Goal: Task Accomplishment & Management: Manage account settings

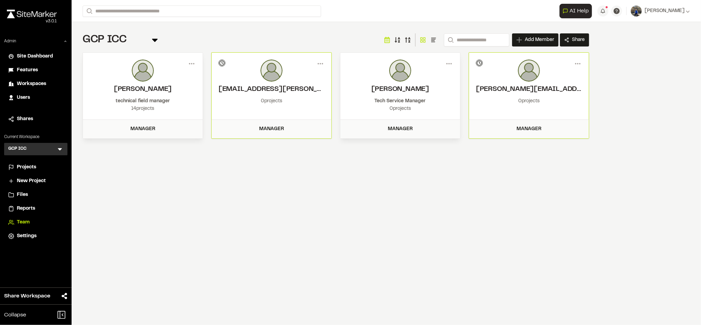
click at [58, 147] on icon at bounding box center [59, 149] width 7 height 7
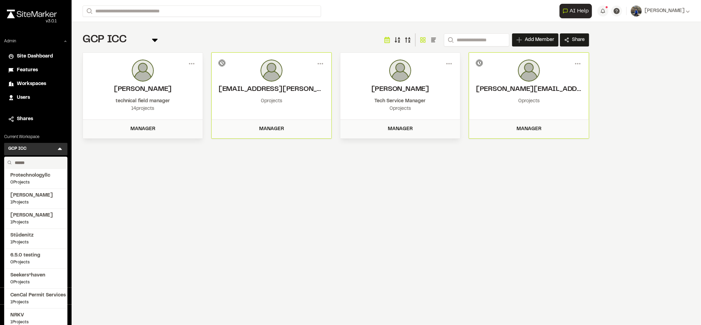
click at [40, 161] on input "text" at bounding box center [38, 163] width 52 height 12
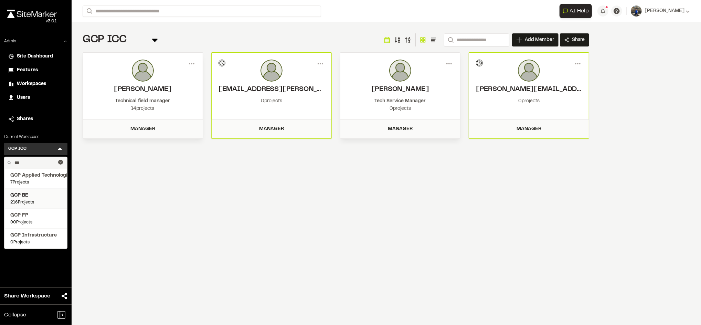
type input "***"
click at [30, 196] on span "GCP BE" at bounding box center [35, 196] width 51 height 8
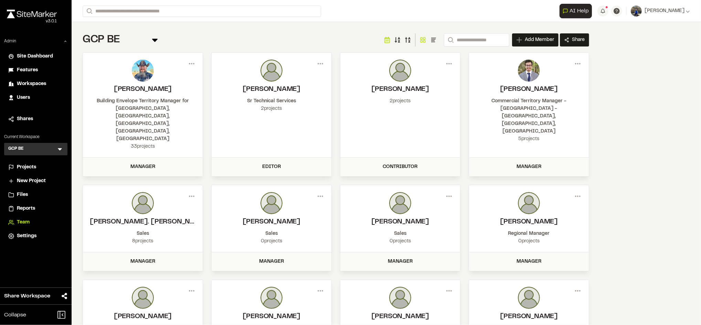
click at [23, 193] on span "Files" at bounding box center [22, 195] width 11 height 8
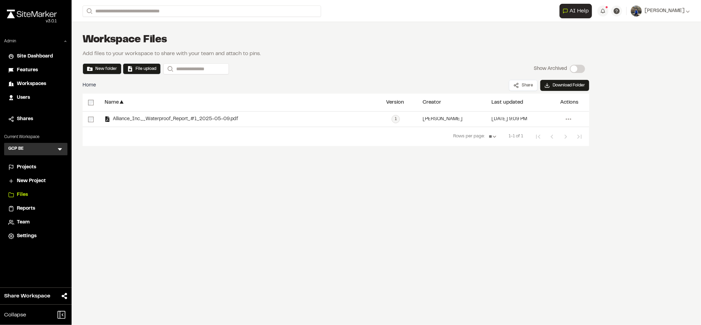
click at [60, 146] on icon at bounding box center [59, 149] width 7 height 7
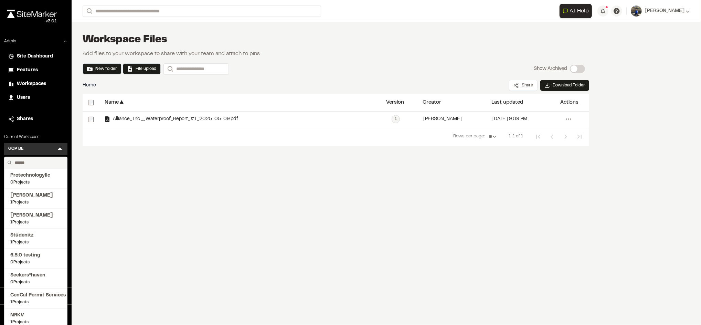
click at [35, 162] on input "text" at bounding box center [38, 163] width 52 height 12
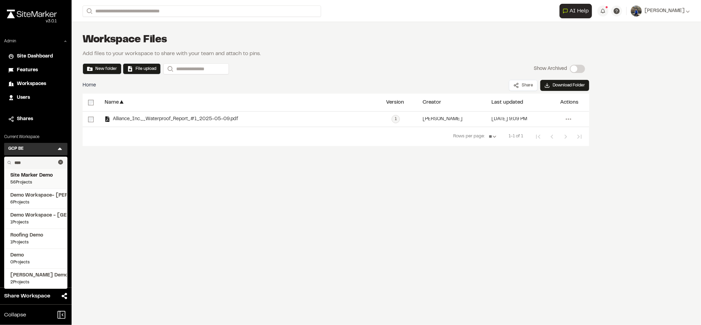
type input "****"
click at [34, 175] on span "Site Marker Demo" at bounding box center [35, 176] width 51 height 8
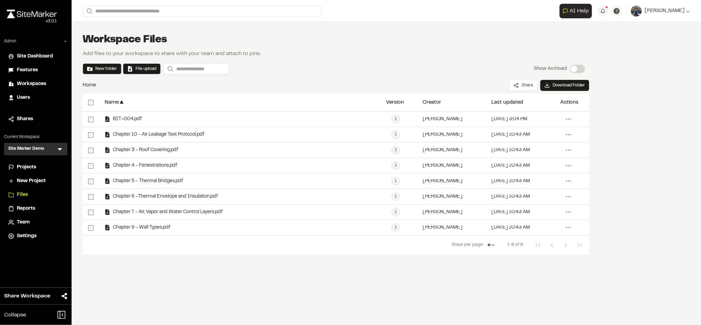
click at [31, 164] on span "Projects" at bounding box center [26, 168] width 19 height 8
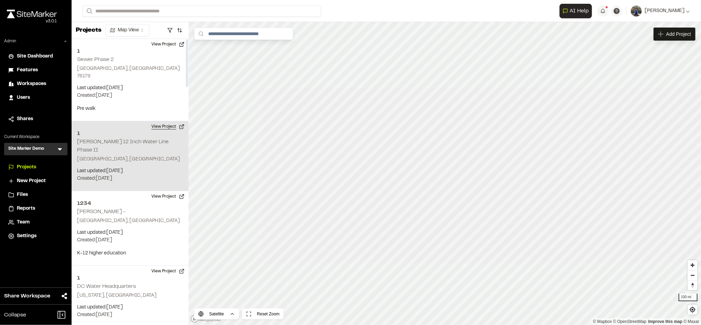
click at [166, 121] on button "View Project" at bounding box center [167, 126] width 41 height 11
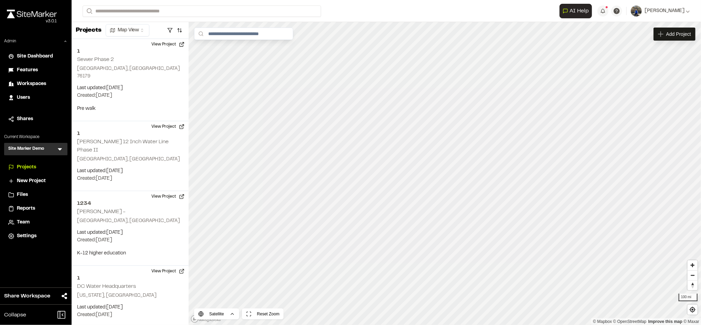
click at [22, 198] on span "Files" at bounding box center [22, 195] width 11 height 8
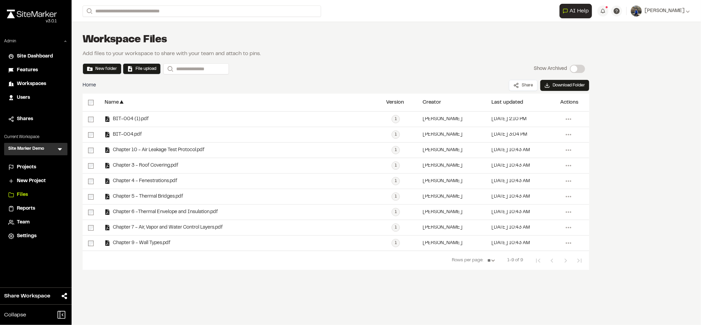
click at [25, 205] on span "Reports" at bounding box center [26, 209] width 18 height 8
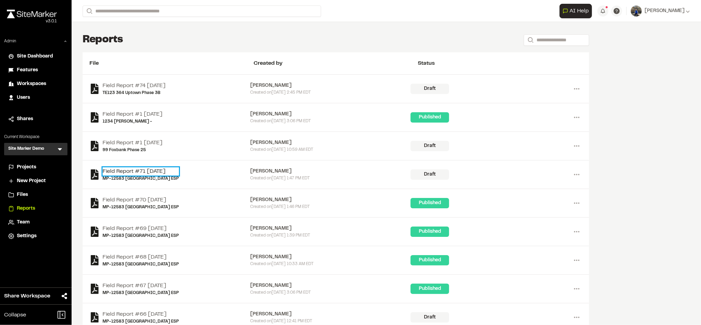
click at [164, 167] on link "Field Report #71 2025-07-24" at bounding box center [141, 171] width 76 height 8
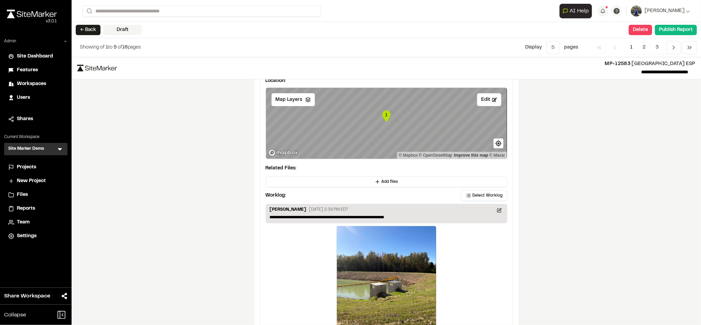
scroll to position [948, 0]
click at [394, 182] on span "Add files" at bounding box center [390, 182] width 17 height 6
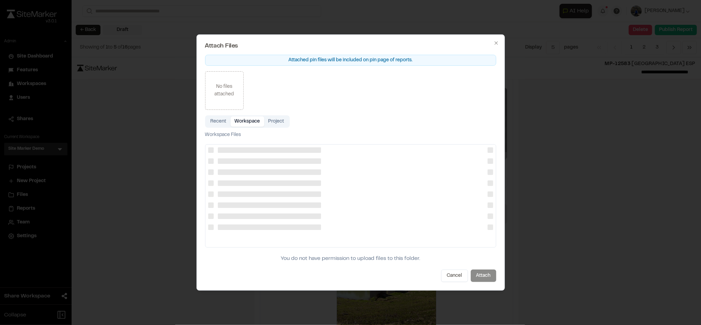
click at [241, 122] on button "Workspace" at bounding box center [248, 121] width 34 height 10
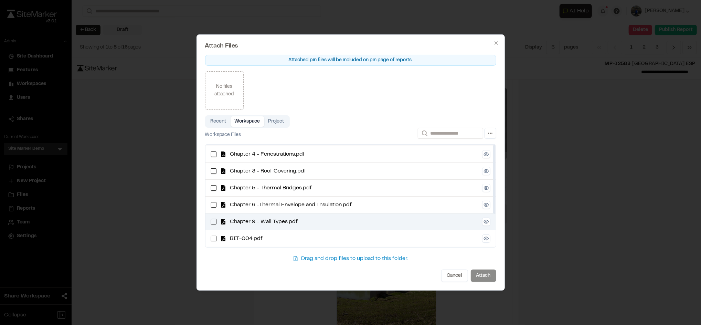
scroll to position [0, 0]
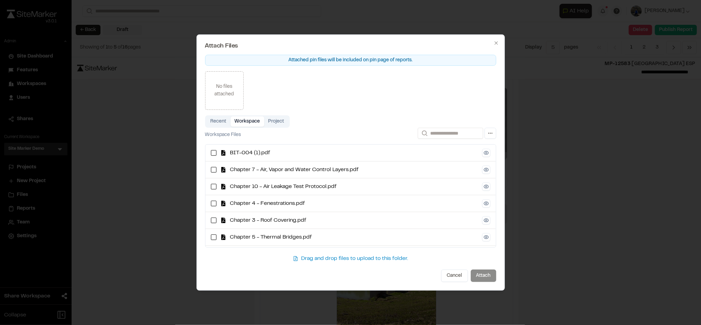
click at [275, 119] on button "Project" at bounding box center [276, 121] width 24 height 10
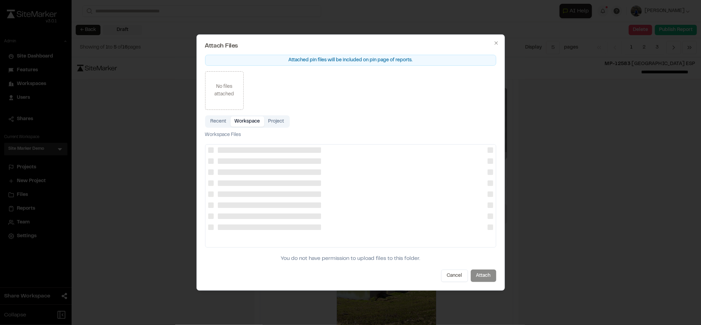
click at [243, 126] on button "Workspace" at bounding box center [248, 121] width 34 height 10
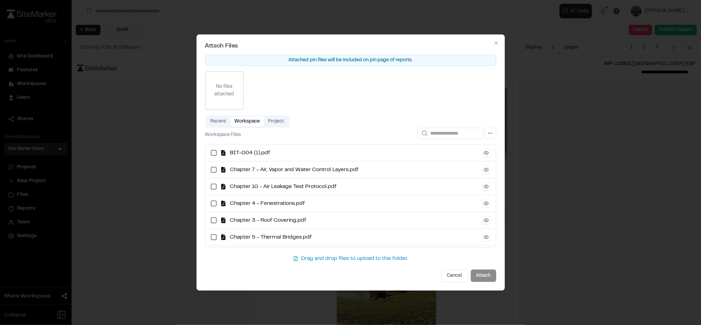
click at [152, 108] on div at bounding box center [350, 162] width 701 height 325
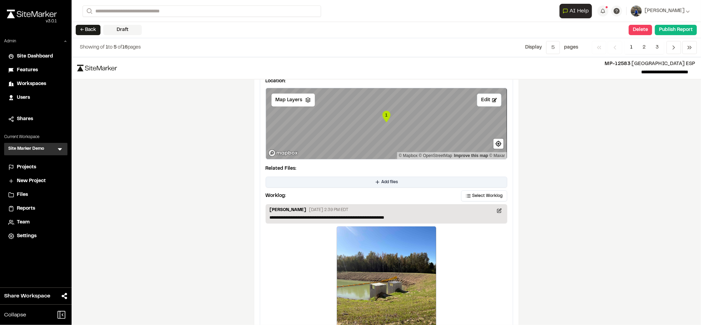
click at [377, 183] on button "Add files" at bounding box center [387, 182] width 242 height 11
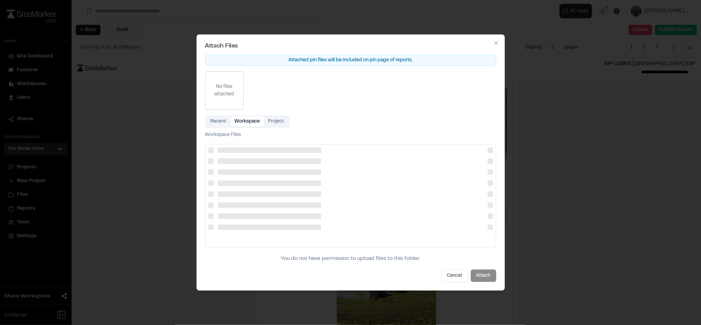
click at [262, 124] on button "Workspace" at bounding box center [248, 121] width 34 height 10
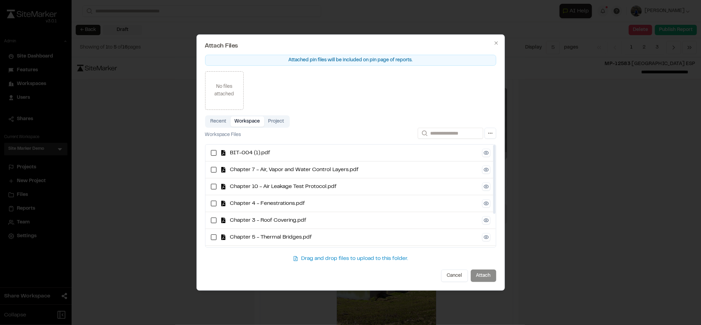
click at [279, 118] on button "Project" at bounding box center [276, 121] width 24 height 10
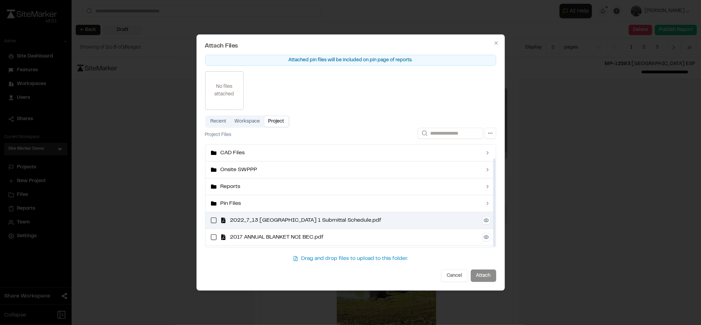
scroll to position [15, 0]
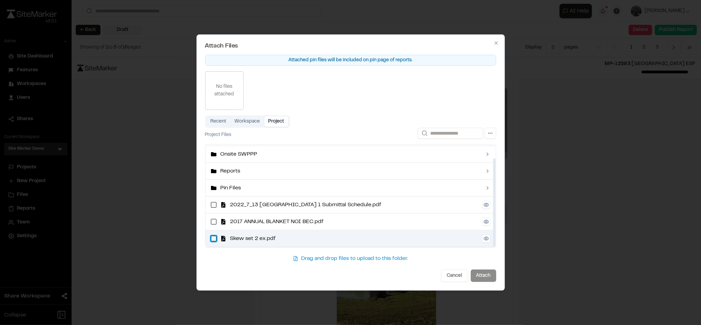
click at [213, 241] on ex\ "button" at bounding box center [214, 239] width 6 height 6
click at [485, 279] on button "Attach" at bounding box center [483, 276] width 25 height 12
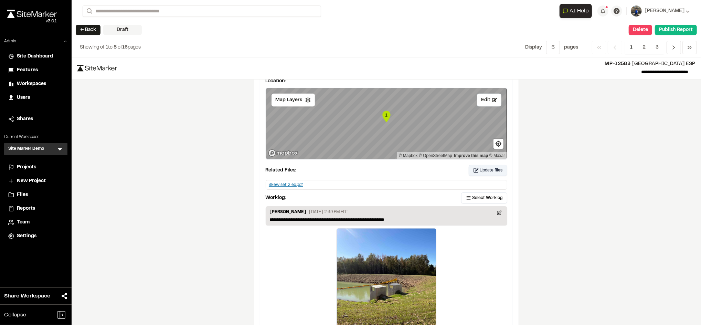
click at [480, 172] on span "Update files" at bounding box center [491, 170] width 23 height 6
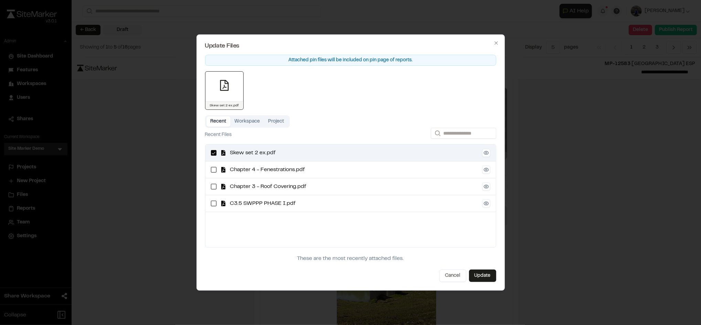
click at [178, 134] on div at bounding box center [350, 162] width 701 height 325
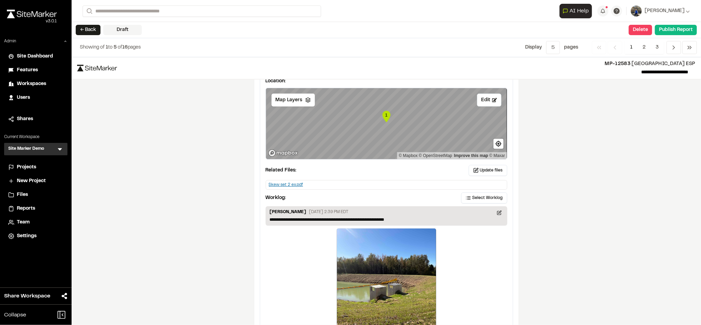
click at [28, 194] on span "Files" at bounding box center [22, 195] width 11 height 8
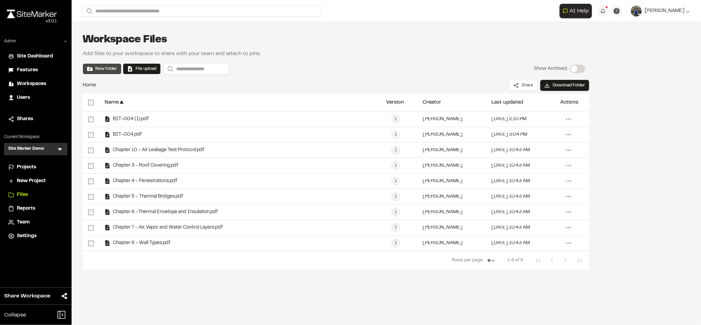
click at [107, 66] on button "New folder" at bounding box center [102, 69] width 30 height 6
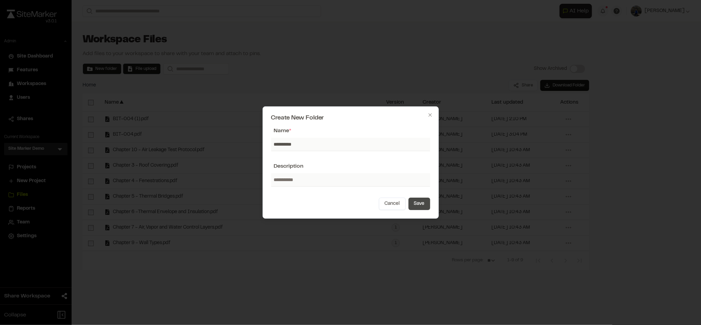
type input "**********"
click at [414, 205] on button "Save" at bounding box center [420, 204] width 22 height 12
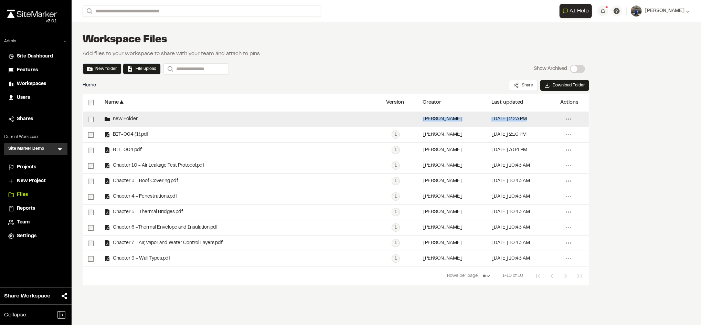
drag, startPoint x: 313, startPoint y: 140, endPoint x: 225, endPoint y: 117, distance: 91.0
click at [225, 117] on div "**********" at bounding box center [336, 189] width 507 height 155
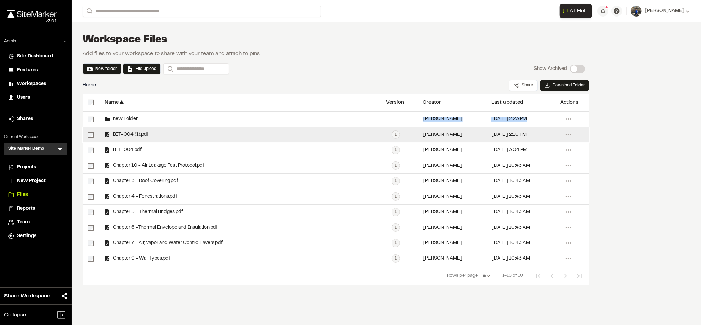
drag, startPoint x: 225, startPoint y: 117, endPoint x: 277, endPoint y: 134, distance: 54.9
click at [277, 134] on div "BIT-004 (1).pdf" at bounding box center [240, 134] width 282 height 15
click at [570, 135] on icon at bounding box center [568, 134] width 11 height 11
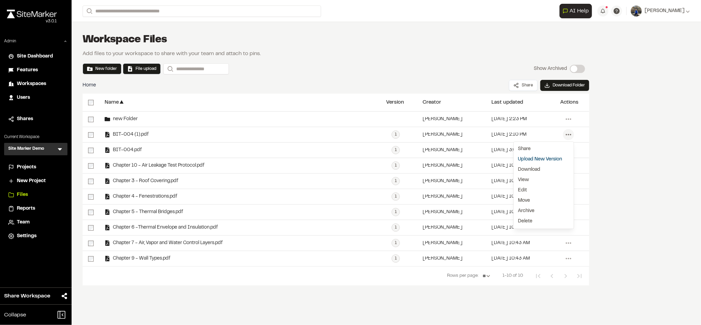
click at [618, 184] on div "**********" at bounding box center [387, 162] width 630 height 325
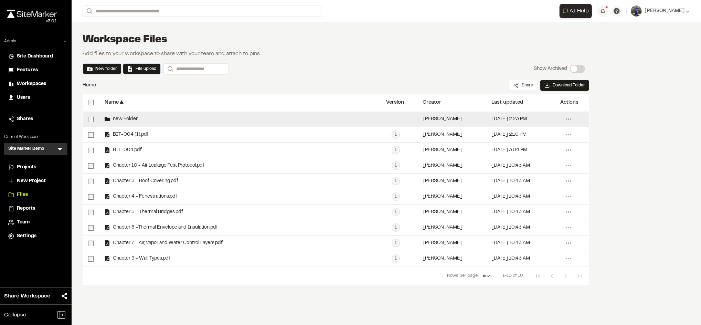
click at [124, 117] on span "new Folder" at bounding box center [124, 119] width 28 height 4
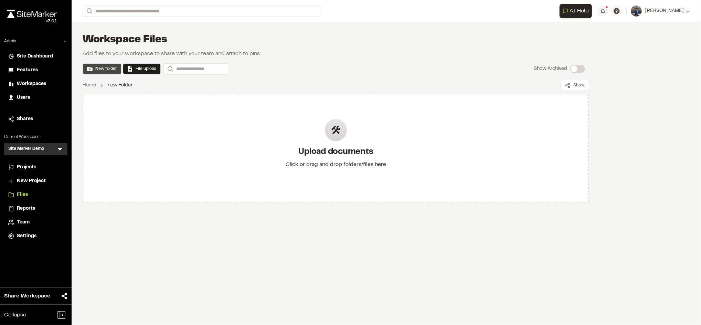
click at [96, 64] on button "New folder" at bounding box center [102, 68] width 39 height 11
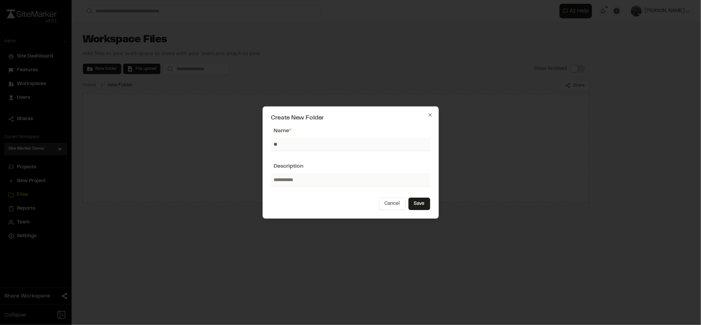
type input "**"
click at [430, 114] on icon "button" at bounding box center [430, 114] width 3 height 3
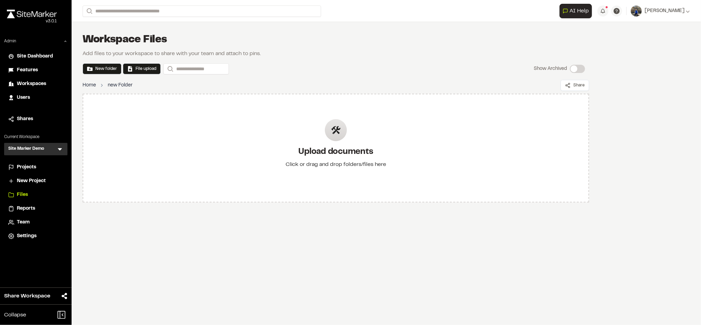
click at [86, 85] on link "Home" at bounding box center [89, 86] width 13 height 8
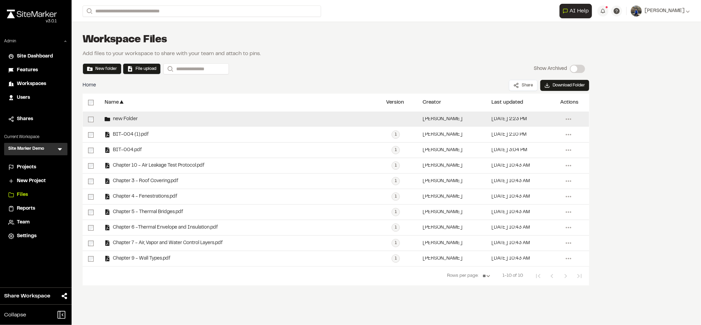
click at [122, 118] on span "new Folder" at bounding box center [124, 119] width 28 height 4
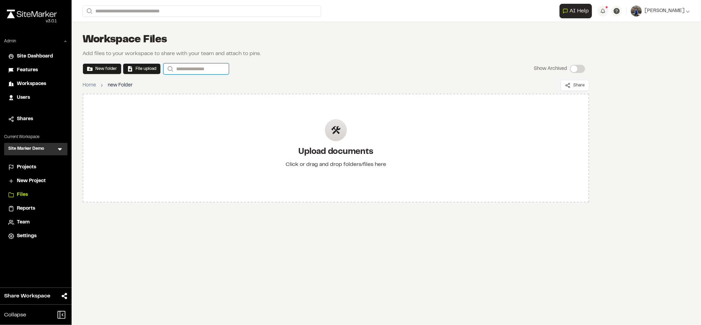
click at [188, 69] on input "Search" at bounding box center [196, 68] width 65 height 11
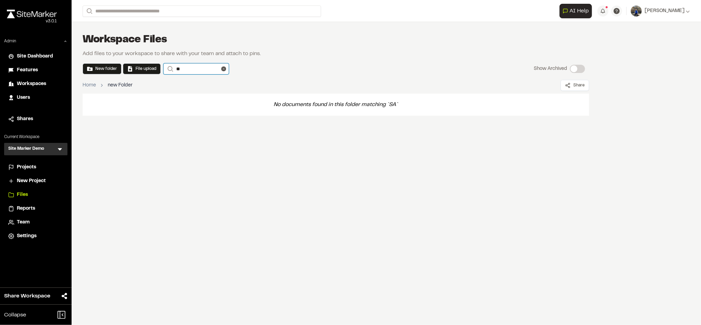
type input "*"
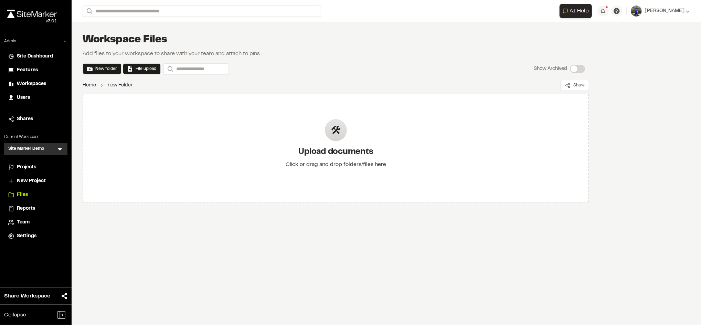
click at [89, 84] on link "Home" at bounding box center [89, 86] width 13 height 8
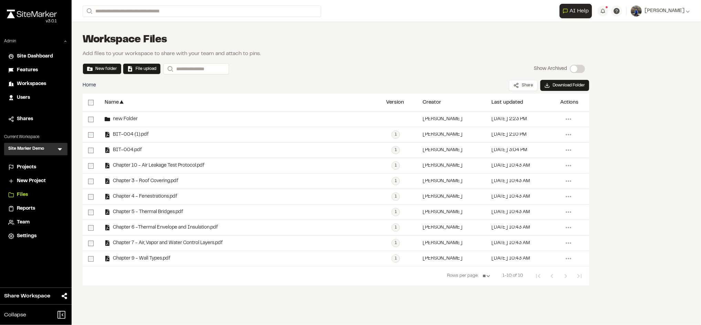
click at [59, 149] on icon at bounding box center [60, 149] width 4 height 2
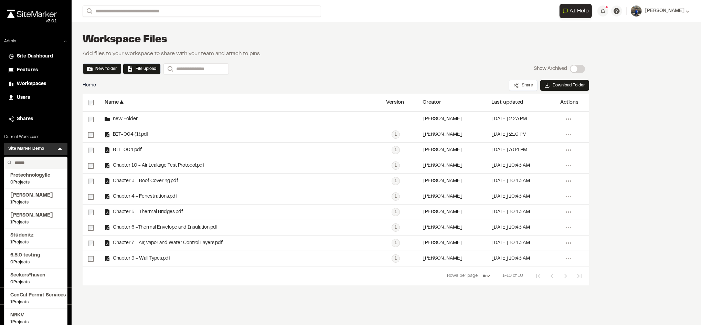
click at [41, 165] on input "text" at bounding box center [38, 163] width 52 height 12
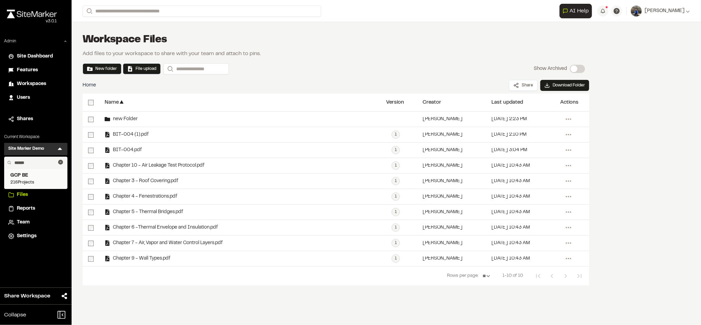
type input "******"
click at [27, 175] on span "GCP BE" at bounding box center [35, 176] width 51 height 8
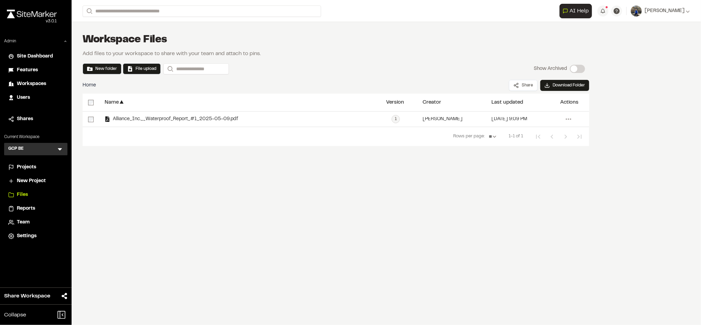
click at [31, 167] on span "Projects" at bounding box center [26, 168] width 19 height 8
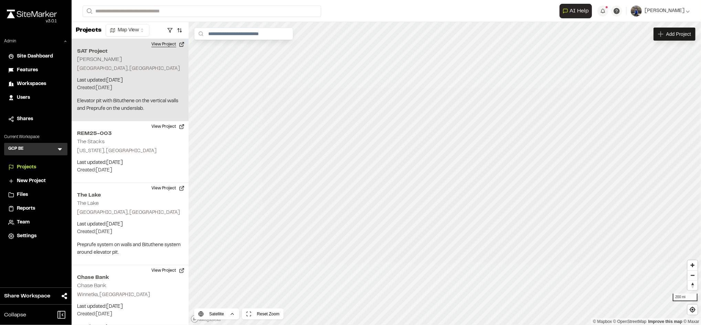
click at [166, 41] on button "View Project" at bounding box center [167, 44] width 41 height 11
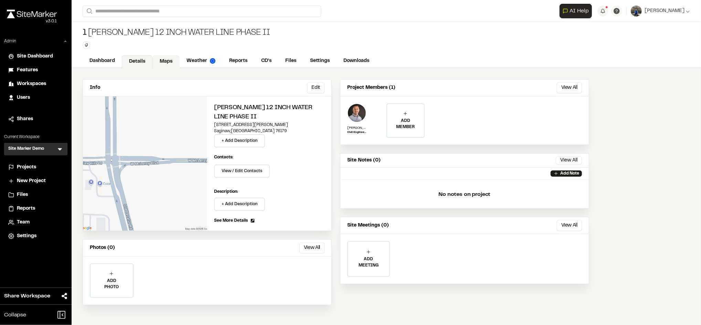
click at [165, 60] on link "Maps" at bounding box center [165, 61] width 27 height 13
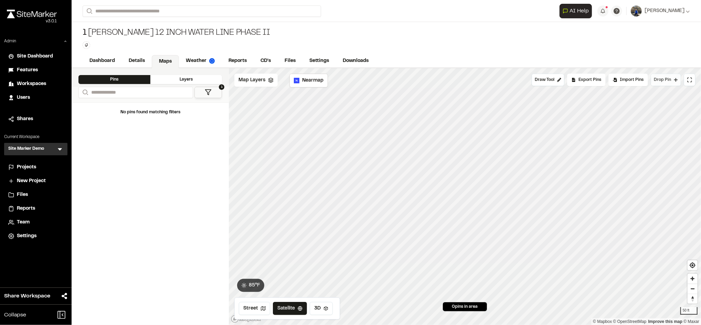
click at [659, 79] on span "Drop Pin" at bounding box center [662, 80] width 17 height 6
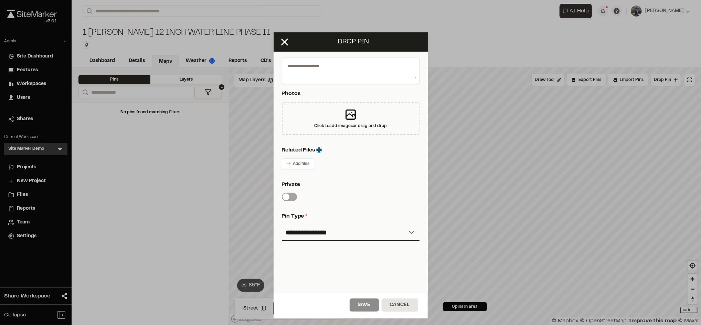
scroll to position [127, 0]
click at [302, 162] on span "Add files" at bounding box center [301, 163] width 17 height 6
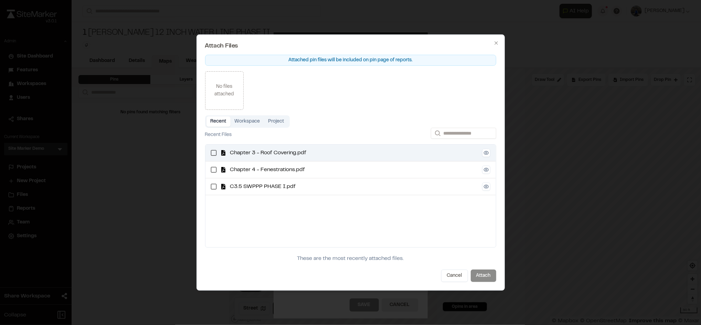
click at [288, 153] on span "Chapter 3 - Roof Covering.pdf" at bounding box center [354, 153] width 248 height 8
click at [492, 276] on button "Attach" at bounding box center [483, 276] width 25 height 12
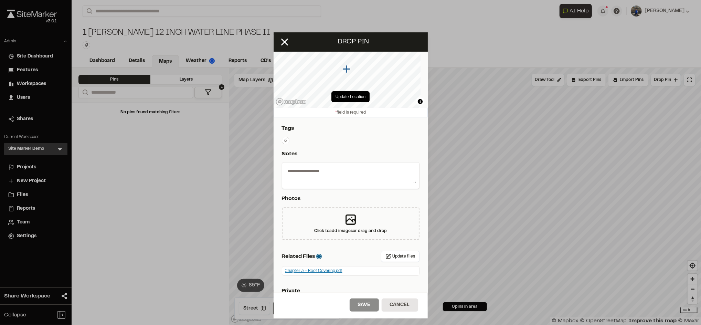
scroll to position [20, 0]
click at [325, 167] on textarea at bounding box center [350, 175] width 131 height 18
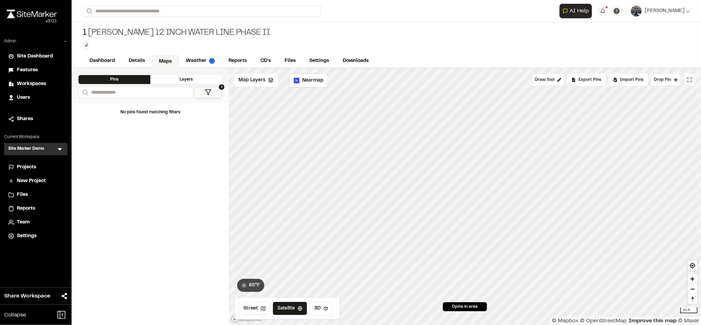
click at [25, 199] on li "Files" at bounding box center [35, 194] width 63 height 13
click at [29, 190] on li "Files" at bounding box center [35, 194] width 63 height 13
click at [23, 191] on span "Files" at bounding box center [22, 195] width 11 height 8
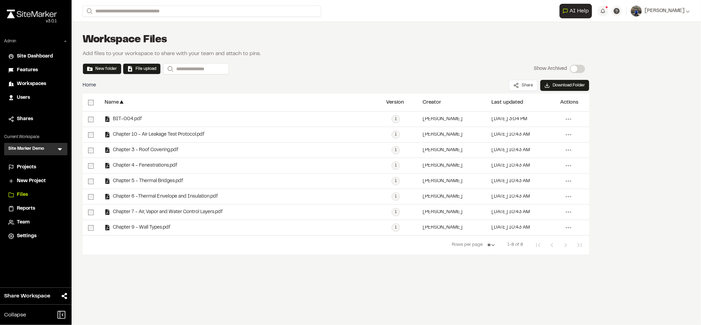
click at [29, 161] on li "Projects" at bounding box center [35, 167] width 63 height 13
click at [30, 167] on span "Projects" at bounding box center [26, 168] width 19 height 8
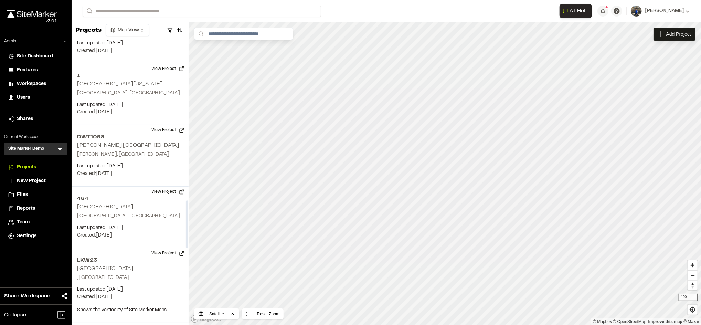
scroll to position [1008, 0]
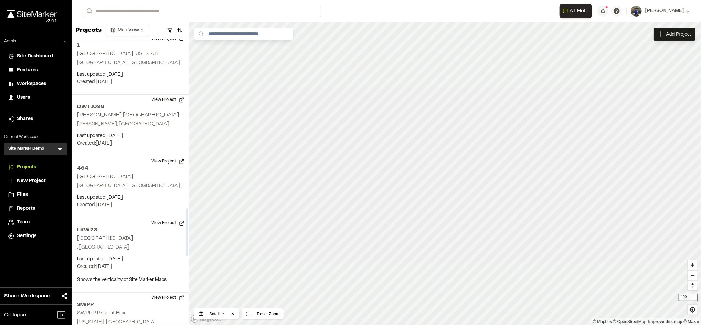
click at [21, 209] on span "Reports" at bounding box center [26, 209] width 18 height 8
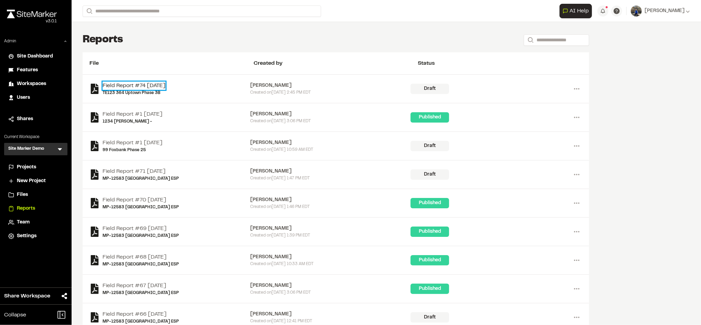
click at [166, 82] on link "Field Report #74 2025-08-11" at bounding box center [134, 86] width 63 height 8
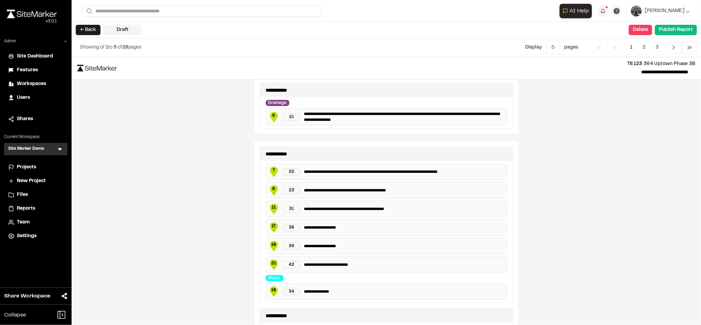
scroll to position [141, 0]
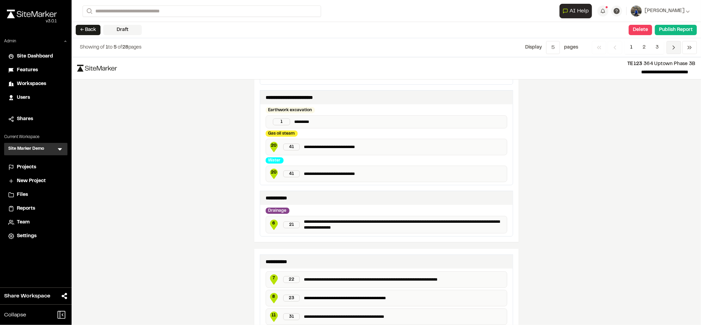
click at [676, 50] on icon "Navigation" at bounding box center [674, 47] width 7 height 7
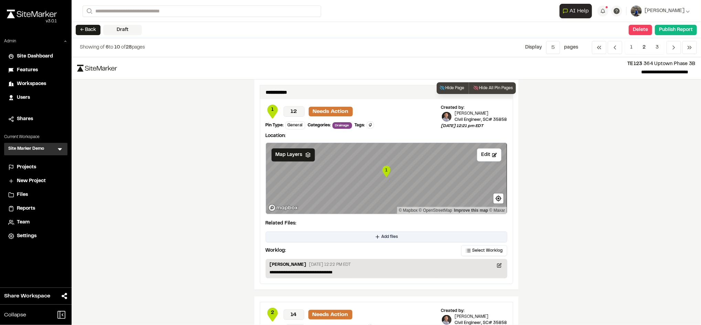
click at [361, 239] on button "Add files" at bounding box center [387, 236] width 242 height 11
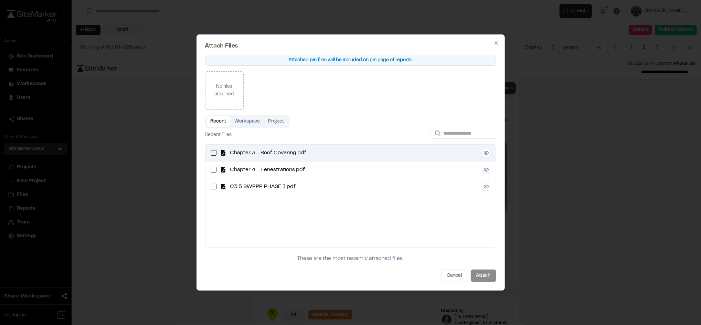
click at [307, 154] on span "Chapter 3 - Roof Covering.pdf" at bounding box center [354, 153] width 248 height 8
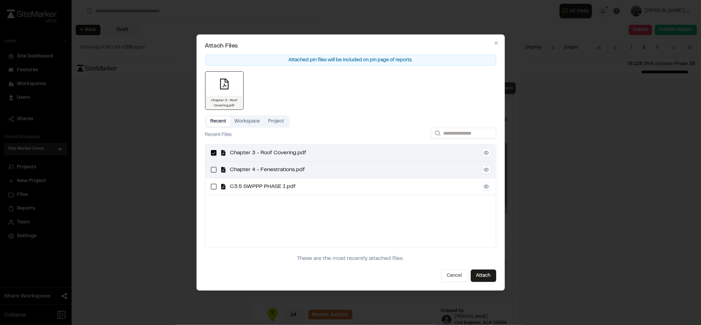
click at [217, 170] on div "Chapter 4 - Fenestrations.pdf" at bounding box center [350, 169] width 291 height 17
click at [489, 277] on button "Attach" at bounding box center [483, 276] width 25 height 12
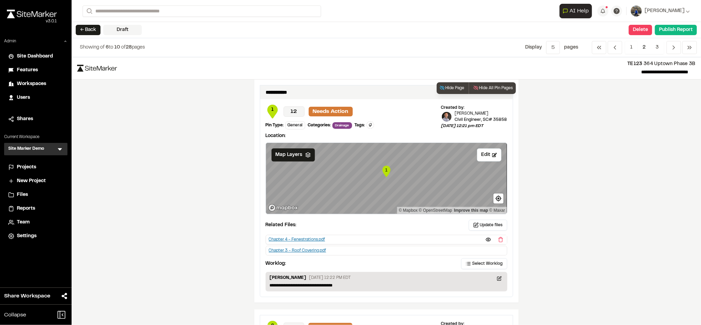
click at [316, 241] on div "Chapter 4 - Fenestrations.pdf" at bounding box center [297, 239] width 56 height 6
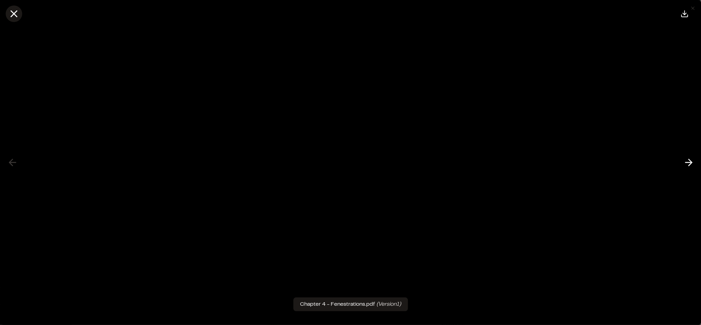
click at [11, 13] on icon at bounding box center [14, 14] width 12 height 12
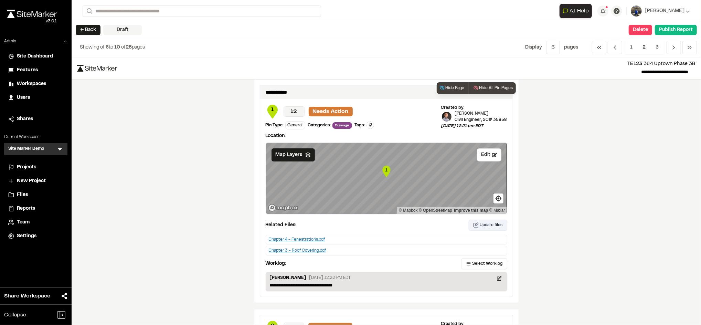
click at [475, 230] on button "Update files" at bounding box center [488, 225] width 39 height 11
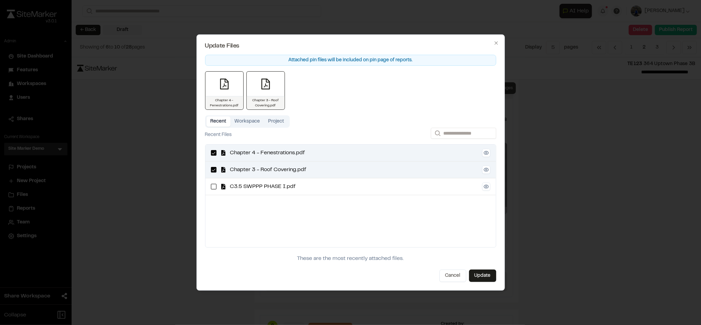
click at [246, 119] on button "Workspace" at bounding box center [248, 121] width 34 height 10
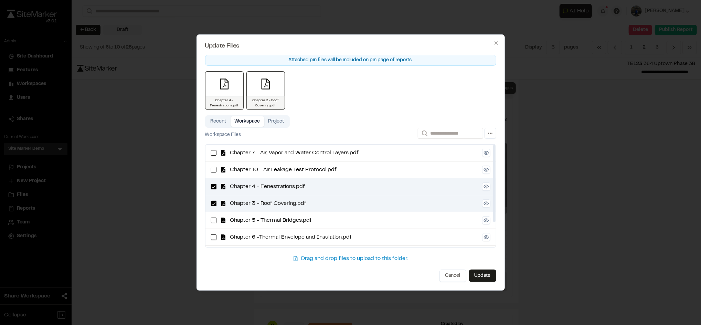
click at [283, 123] on button "Project" at bounding box center [276, 121] width 24 height 10
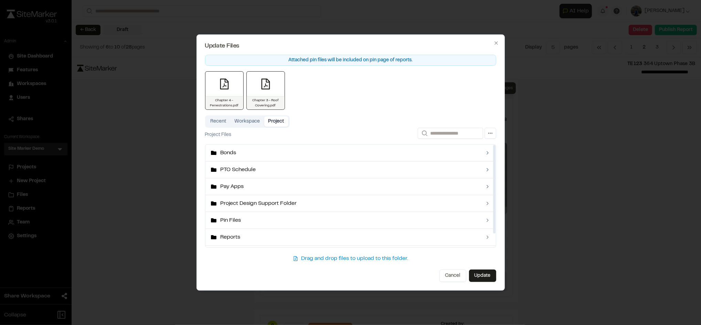
click at [252, 118] on button "Workspace" at bounding box center [248, 121] width 34 height 10
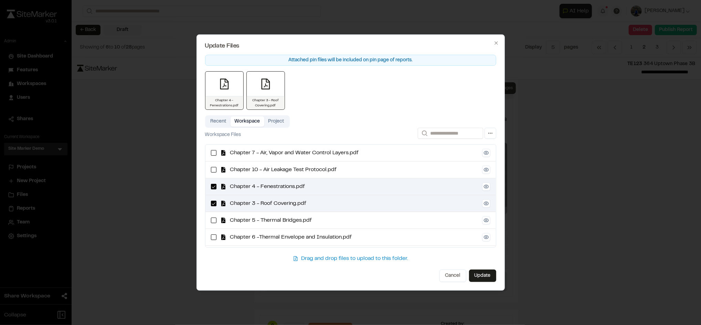
click at [245, 118] on button "Workspace" at bounding box center [248, 121] width 34 height 10
click at [444, 276] on button "Cancel" at bounding box center [453, 276] width 27 height 12
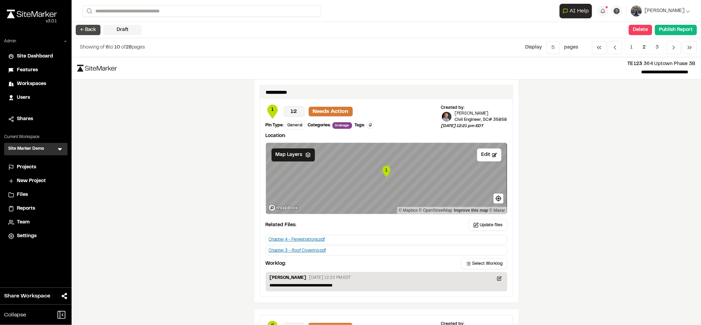
click at [83, 29] on button "← Back" at bounding box center [88, 30] width 25 height 10
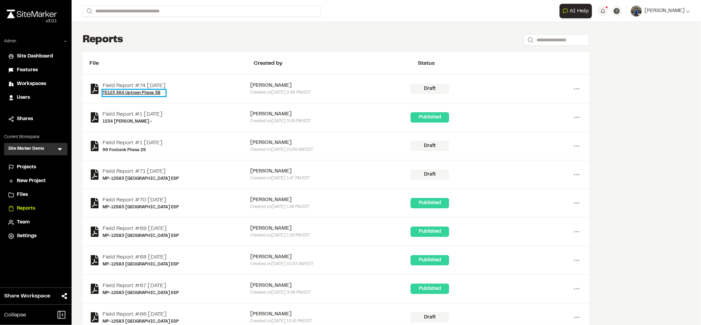
click at [143, 91] on link "TE123 364 Uptown Phase 3B" at bounding box center [134, 93] width 63 height 6
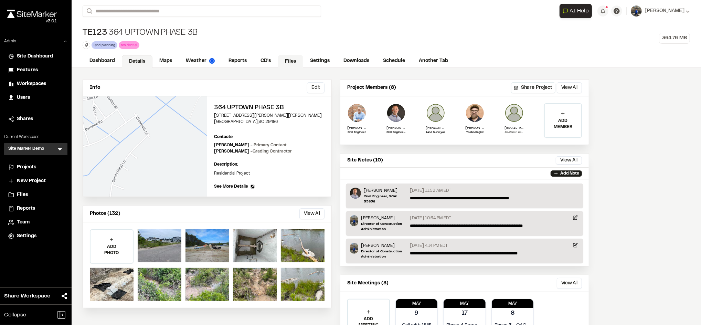
click at [291, 59] on link "Files" at bounding box center [290, 61] width 25 height 13
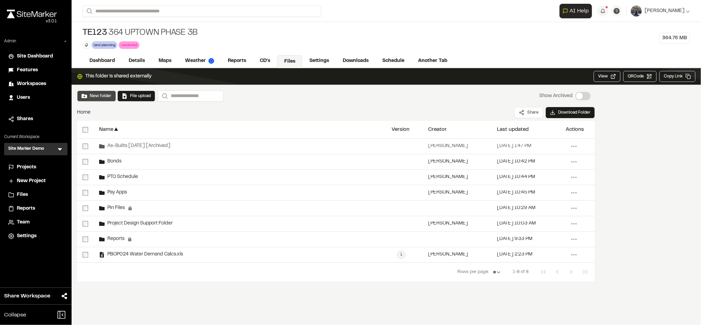
click at [89, 97] on button "New folder" at bounding box center [97, 96] width 30 height 6
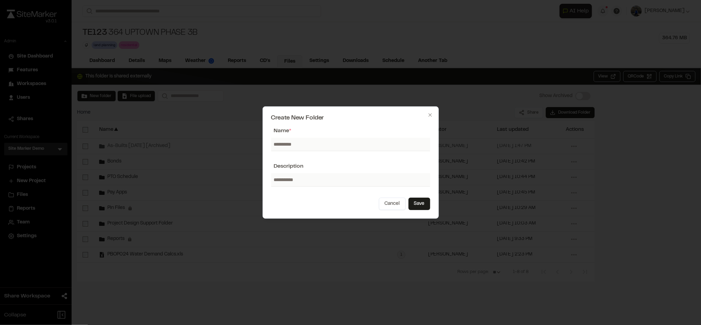
click at [357, 148] on input "text" at bounding box center [350, 144] width 159 height 13
type input "*****"
click at [432, 114] on icon "button" at bounding box center [431, 115] width 6 height 6
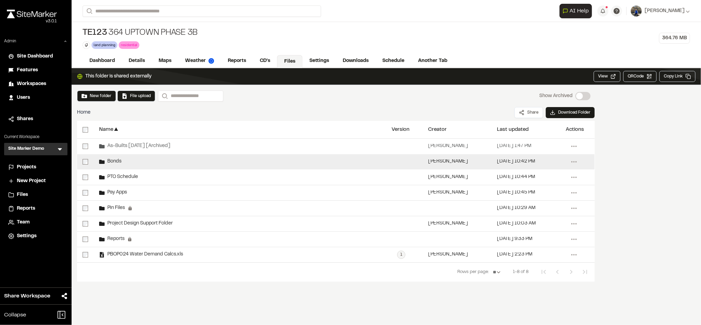
click at [134, 155] on div "Bonds" at bounding box center [240, 161] width 293 height 15
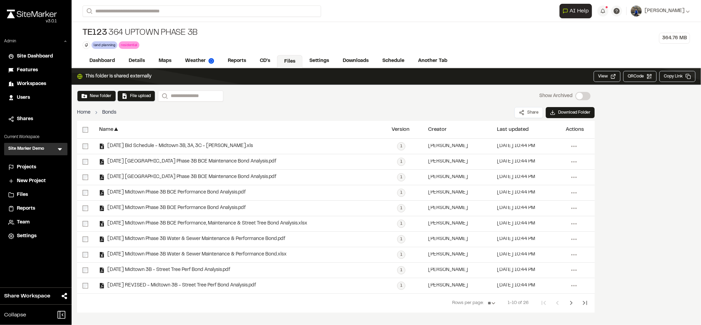
click at [83, 112] on link "Home" at bounding box center [83, 113] width 13 height 8
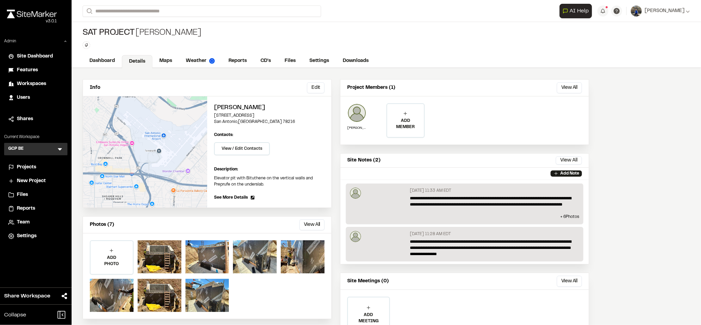
click at [30, 168] on span "Projects" at bounding box center [26, 168] width 19 height 8
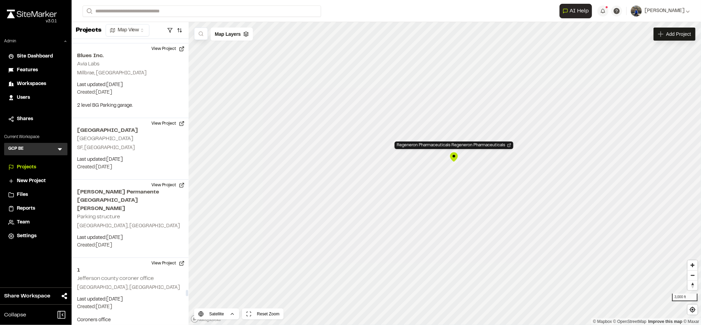
scroll to position [13710, 0]
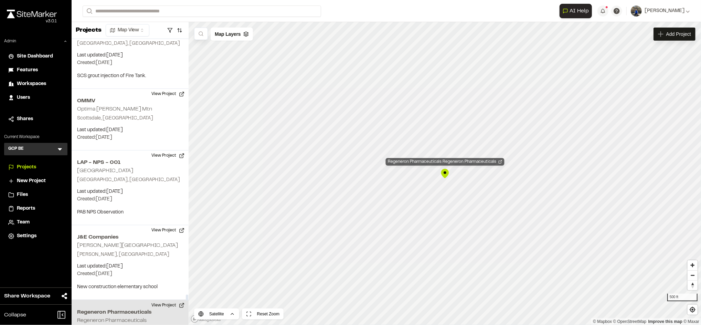
click at [467, 164] on div "Regeneron Pharmaceuticals Regeneron Pharmaceuticals" at bounding box center [445, 162] width 119 height 8
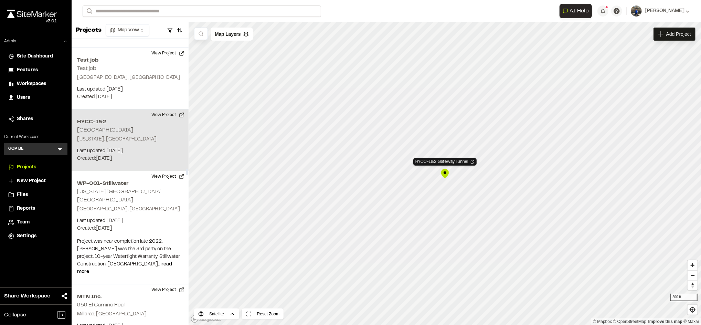
scroll to position [6408, 0]
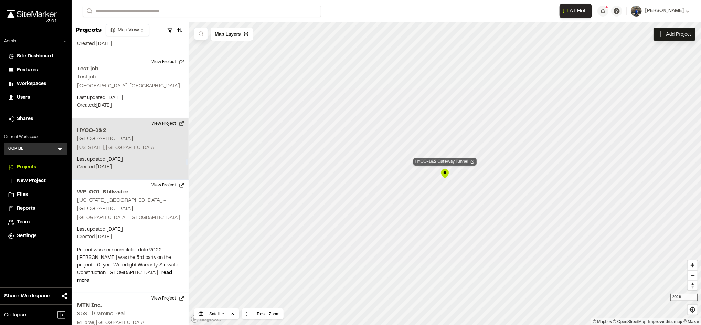
click at [427, 158] on div "HYCC-1&2 Gateway Tunnel" at bounding box center [444, 162] width 63 height 8
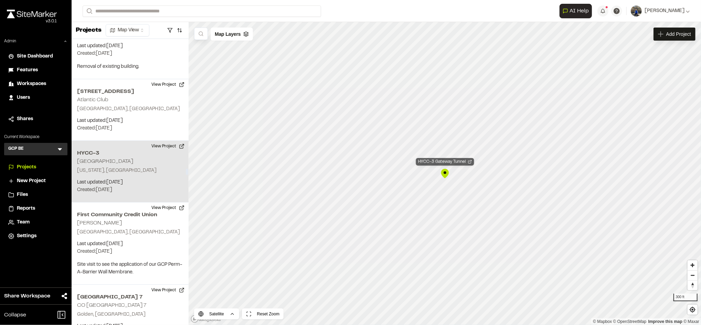
scroll to position [6952, 0]
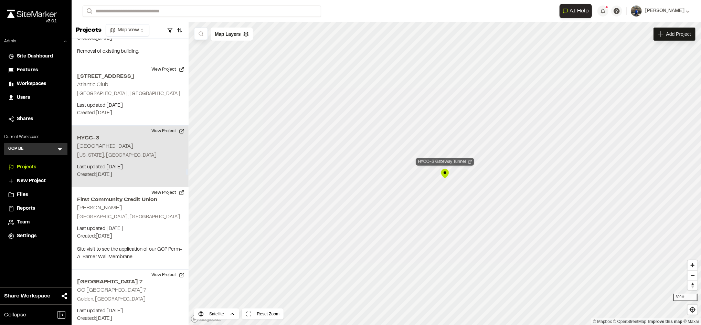
click at [435, 163] on div "HYCC-3 Gateway Tunnel" at bounding box center [445, 162] width 58 height 8
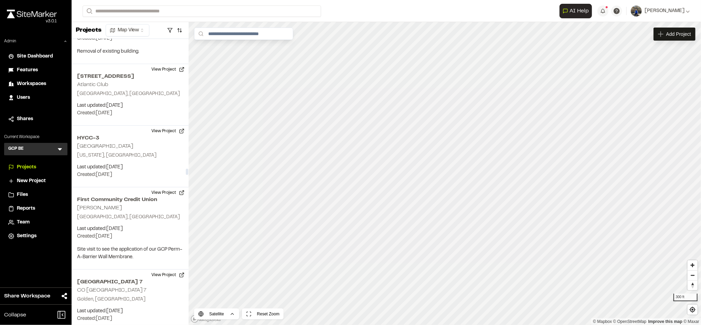
click at [15, 97] on div "Users" at bounding box center [35, 98] width 55 height 8
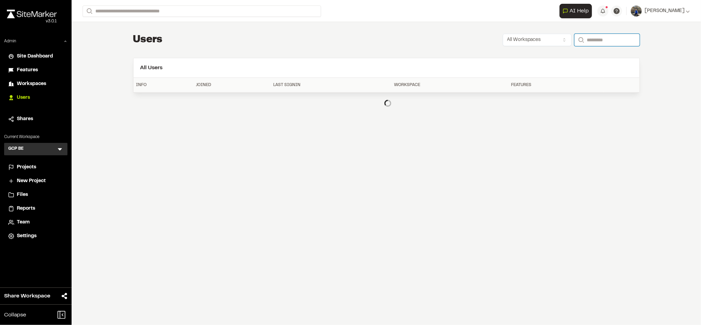
click at [608, 43] on input "Search" at bounding box center [606, 40] width 65 height 12
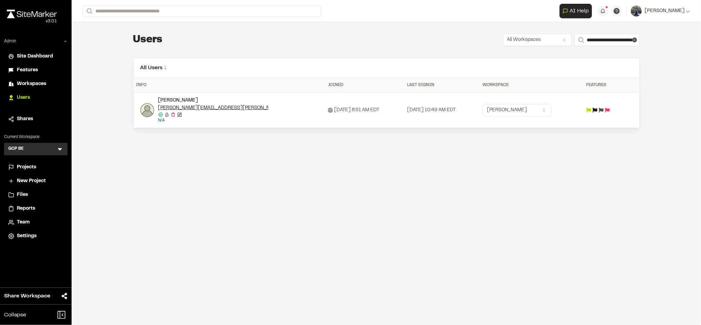
click at [591, 110] on icon at bounding box center [589, 110] width 5 height 5
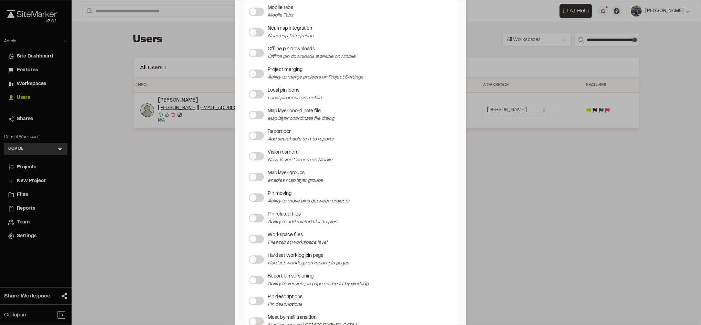
scroll to position [812, 0]
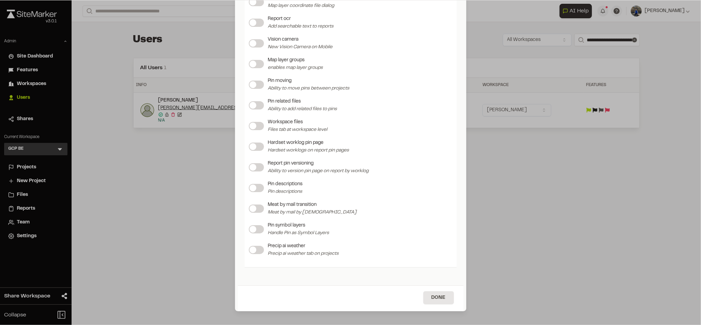
click at [254, 123] on label at bounding box center [256, 126] width 15 height 8
click at [255, 107] on label at bounding box center [256, 105] width 15 height 8
click at [443, 297] on button "Done" at bounding box center [438, 297] width 31 height 13
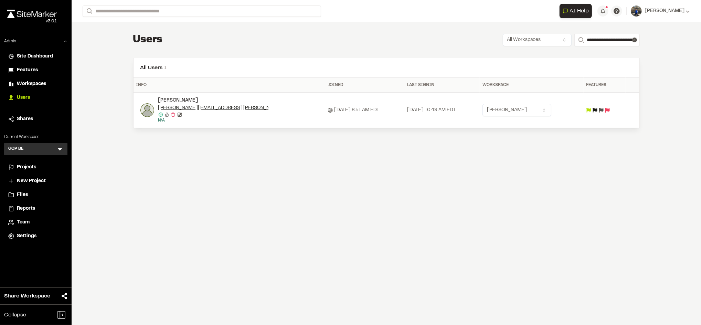
click at [533, 39] on html "Close sidebar v 3.0.1 Admin Site Dashboard Features Workspaces Users Shares Cur…" at bounding box center [350, 162] width 701 height 325
click at [607, 36] on input "**********" at bounding box center [606, 40] width 65 height 12
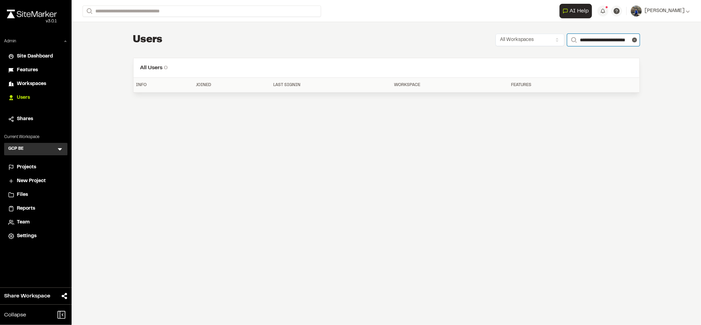
scroll to position [0, 9]
click at [625, 42] on input "**********" at bounding box center [603, 40] width 72 height 12
drag, startPoint x: 625, startPoint y: 42, endPoint x: 547, endPoint y: 38, distance: 78.3
click at [547, 38] on div "**********" at bounding box center [568, 40] width 144 height 12
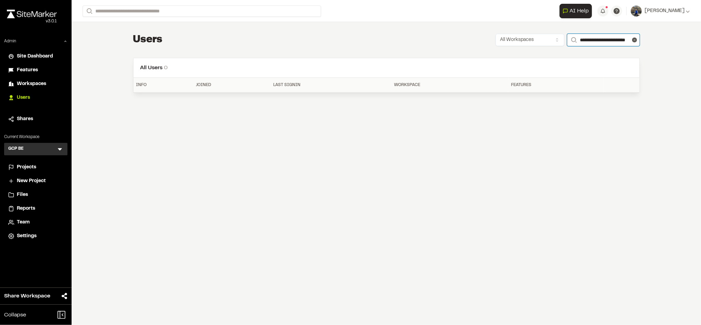
click at [585, 39] on input "**********" at bounding box center [603, 40] width 72 height 12
click at [609, 42] on input "**********" at bounding box center [603, 40] width 72 height 12
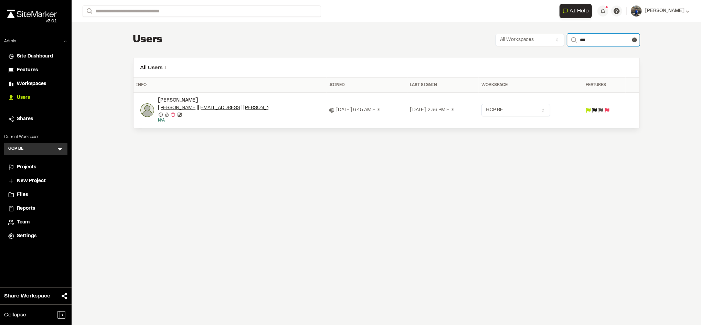
type input "***"
click at [603, 111] on icon at bounding box center [601, 110] width 5 height 5
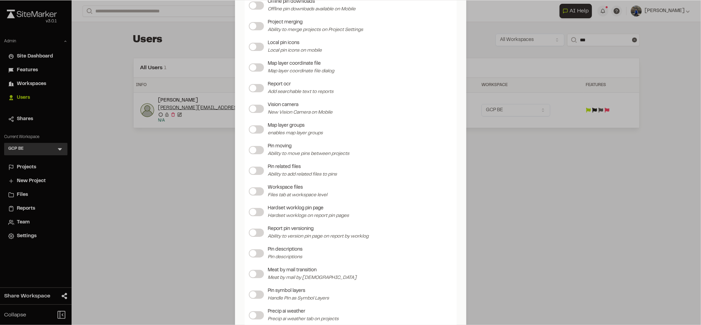
scroll to position [774, 0]
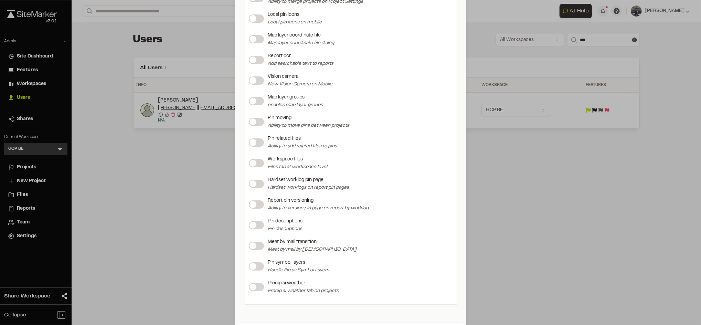
click at [257, 161] on label at bounding box center [256, 163] width 15 height 8
click at [255, 139] on label at bounding box center [256, 142] width 15 height 8
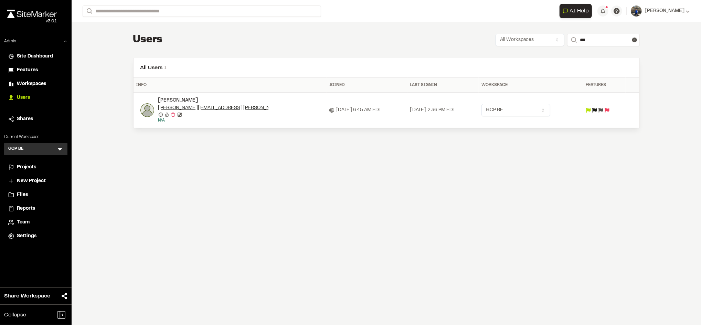
click at [157, 129] on div "Update Feature Flags Feature Flags Project storage enabled Reports iframe Toggl…" at bounding box center [350, 168] width 701 height 325
click at [57, 150] on icon at bounding box center [59, 149] width 7 height 7
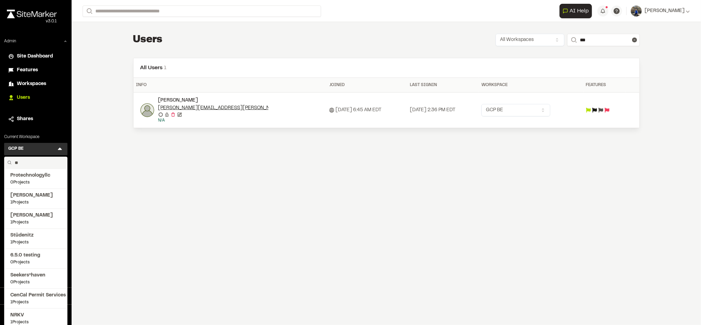
click at [34, 166] on input "**" at bounding box center [38, 163] width 52 height 12
type input "****"
click at [24, 236] on span "Troy's Test" at bounding box center [35, 236] width 51 height 8
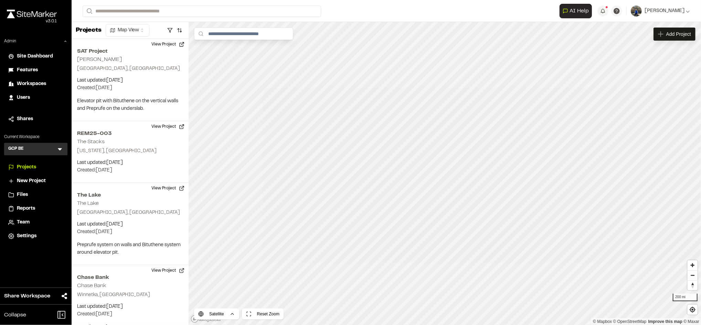
click at [59, 150] on icon at bounding box center [59, 149] width 7 height 7
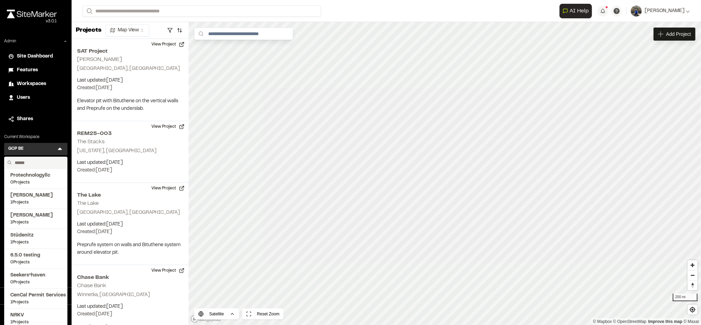
click at [45, 164] on input "text" at bounding box center [38, 163] width 52 height 12
type input "****"
click at [29, 237] on span "Troy's Test" at bounding box center [35, 236] width 51 height 8
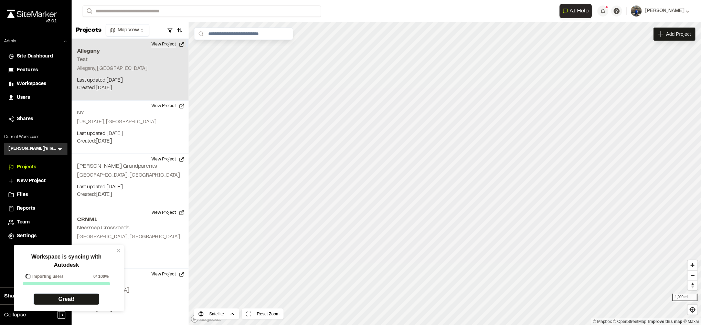
click at [172, 40] on button "View Project" at bounding box center [167, 44] width 41 height 11
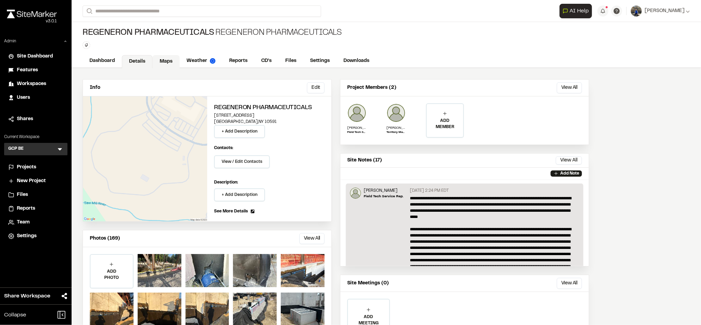
click at [173, 61] on link "Maps" at bounding box center [165, 61] width 27 height 13
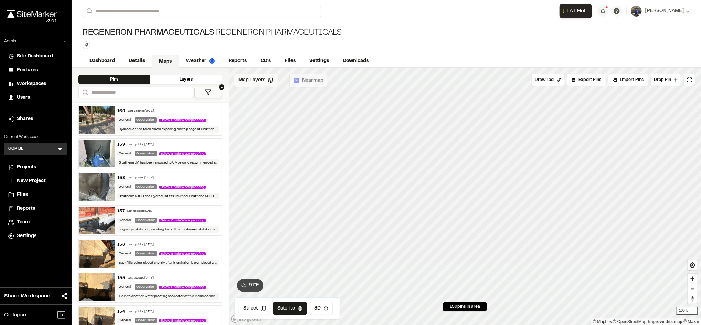
click at [268, 83] on icon at bounding box center [271, 80] width 6 height 6
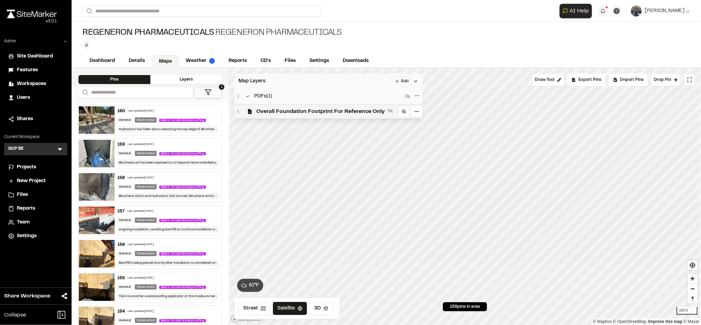
click at [284, 83] on div "Map Layers Add" at bounding box center [328, 81] width 188 height 15
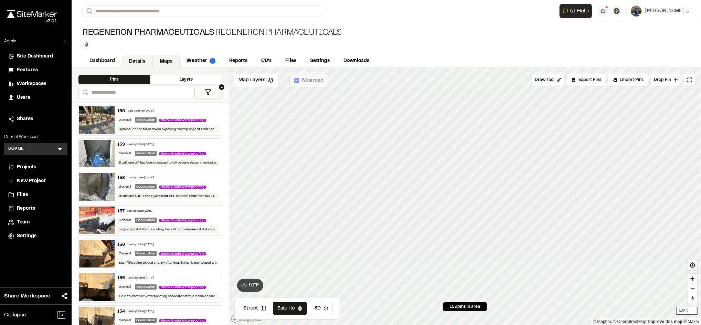
click at [143, 60] on link "Details" at bounding box center [137, 61] width 31 height 13
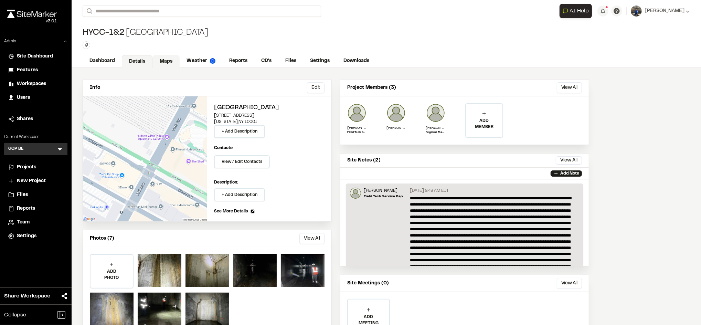
click at [169, 61] on link "Maps" at bounding box center [165, 61] width 27 height 13
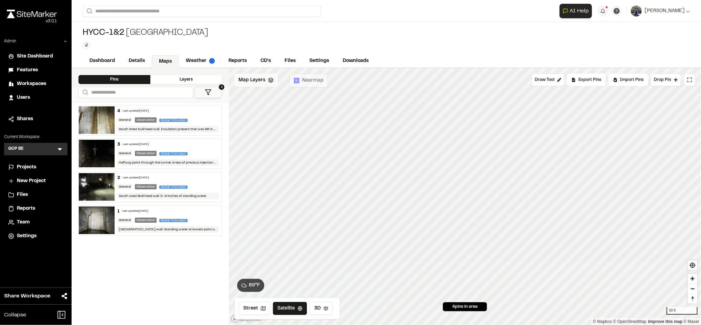
click at [263, 82] on span "Map Layers" at bounding box center [252, 80] width 27 height 8
click at [284, 111] on span "HYCC-1&2 Map" at bounding box center [277, 111] width 42 height 8
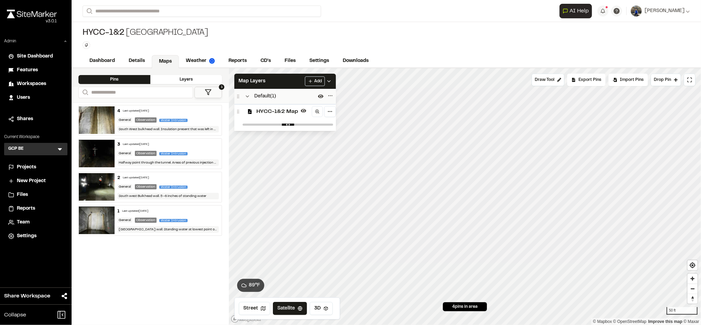
click at [284, 112] on span "HYCC-1&2 Map" at bounding box center [277, 111] width 42 height 8
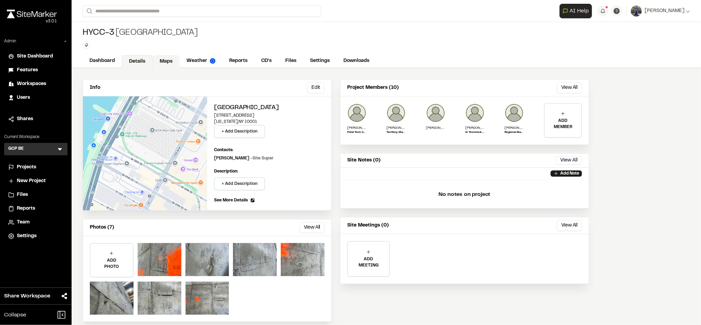
click at [156, 62] on link "Maps" at bounding box center [165, 61] width 27 height 13
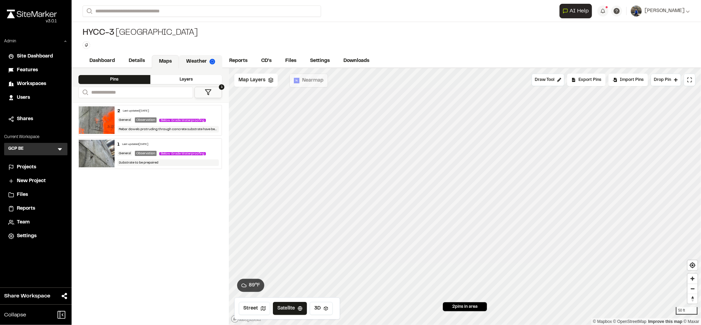
click at [274, 81] on div "Map Layers" at bounding box center [255, 80] width 43 height 13
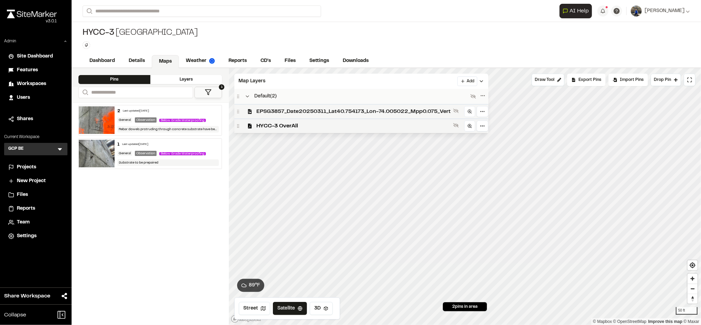
click at [299, 110] on span "EPSG3857_Date20250311_Lat40.754173_Lon-74.005022_Mpp0.075_Vert" at bounding box center [353, 111] width 194 height 8
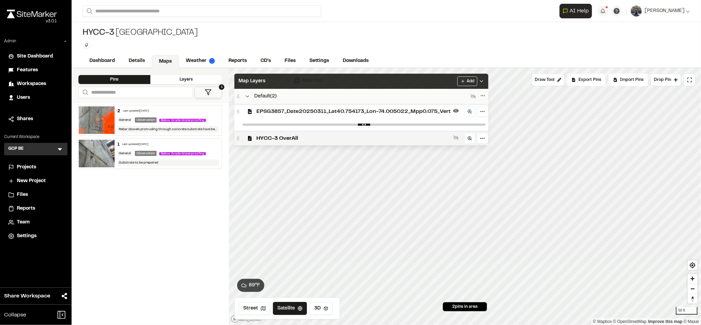
click at [333, 87] on div "Map Layers Add" at bounding box center [361, 81] width 254 height 15
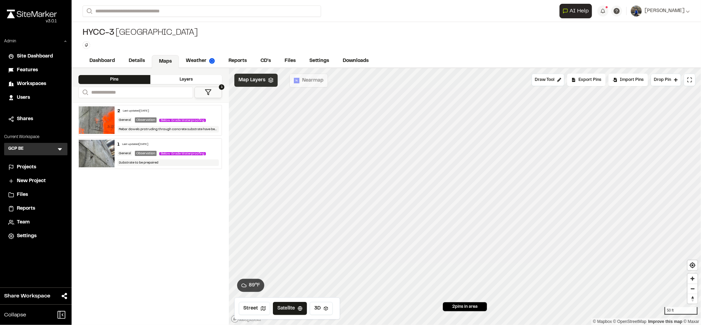
click at [256, 74] on div "Map Layers" at bounding box center [255, 80] width 43 height 13
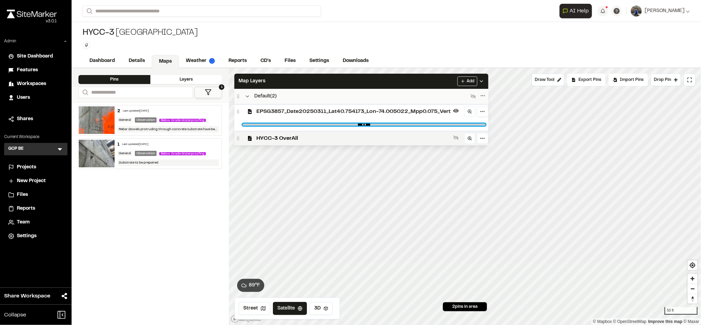
type input "*"
drag, startPoint x: 483, startPoint y: 126, endPoint x: 498, endPoint y: 130, distance: 15.0
click at [486, 126] on input "range" at bounding box center [364, 125] width 243 height 2
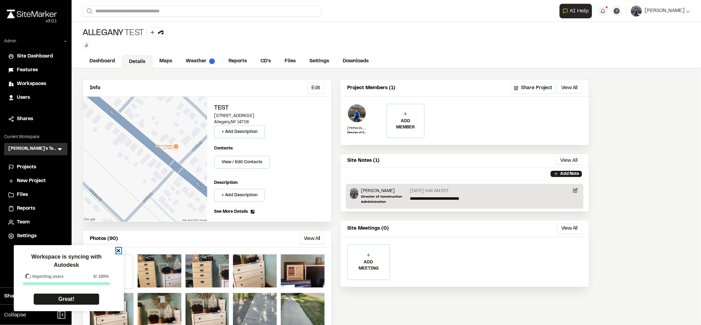
click at [118, 252] on icon "close" at bounding box center [118, 251] width 5 height 6
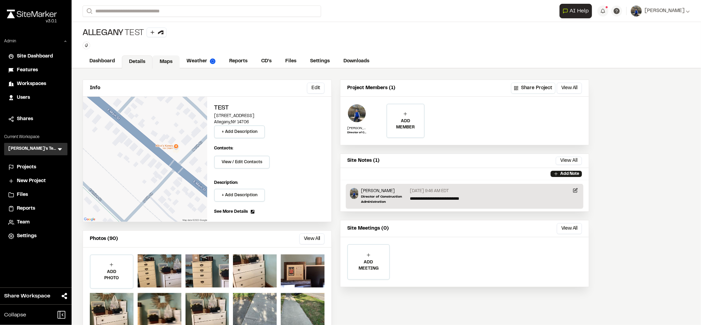
click at [169, 64] on link "Maps" at bounding box center [165, 61] width 27 height 13
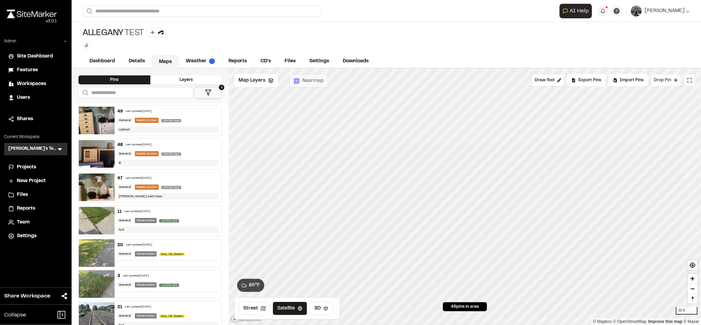
click at [664, 82] on span "Drop Pin" at bounding box center [662, 80] width 17 height 6
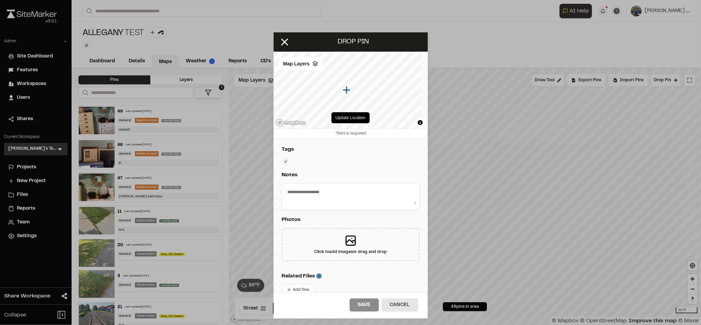
click at [328, 190] on textarea at bounding box center [350, 195] width 131 height 18
type textarea "****"
click at [339, 167] on div "**********" at bounding box center [351, 261] width 154 height 246
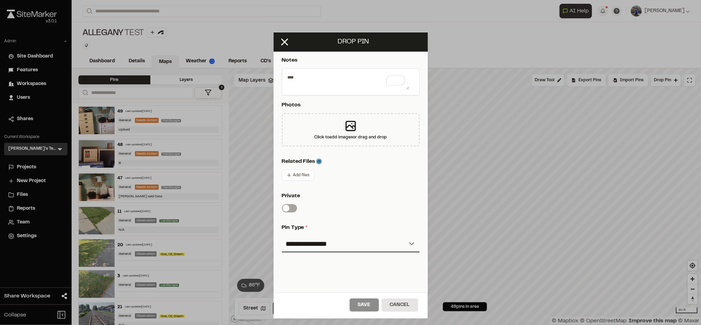
scroll to position [115, 0]
click at [321, 244] on select "**********" at bounding box center [351, 243] width 138 height 17
select select "***"
click at [282, 235] on select "**********" at bounding box center [351, 243] width 138 height 17
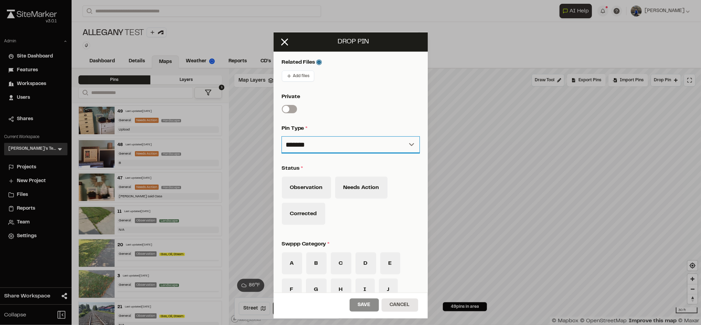
scroll to position [219, 0]
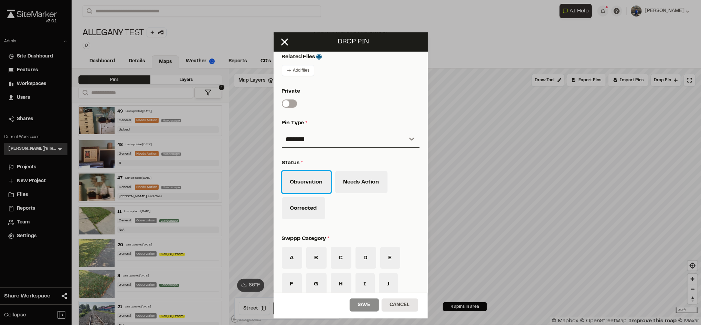
click at [318, 185] on button "Observation" at bounding box center [306, 182] width 49 height 22
click at [336, 258] on button "C" at bounding box center [341, 258] width 21 height 22
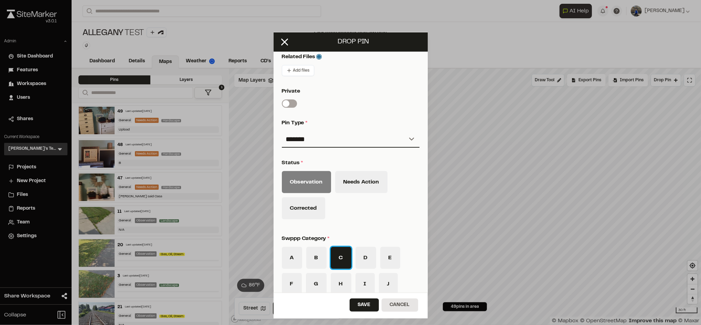
scroll to position [327, 0]
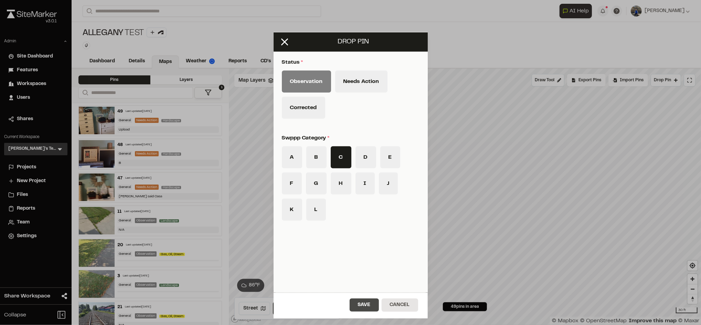
click at [367, 301] on button "Save" at bounding box center [364, 304] width 29 height 13
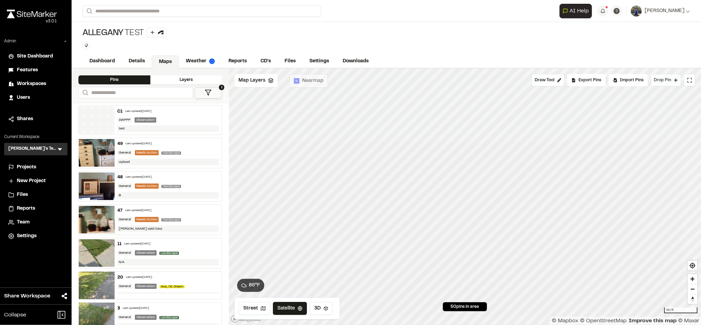
click at [668, 83] on span "Drop Pin" at bounding box center [662, 80] width 17 height 6
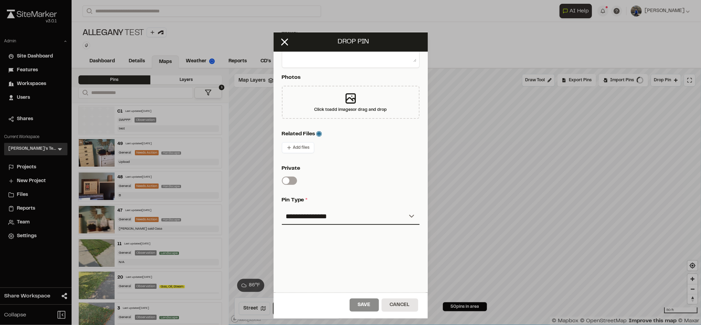
scroll to position [149, 0]
click at [333, 210] on select "**********" at bounding box center [351, 216] width 138 height 17
select select "***"
click at [282, 208] on select "**********" at bounding box center [351, 216] width 138 height 17
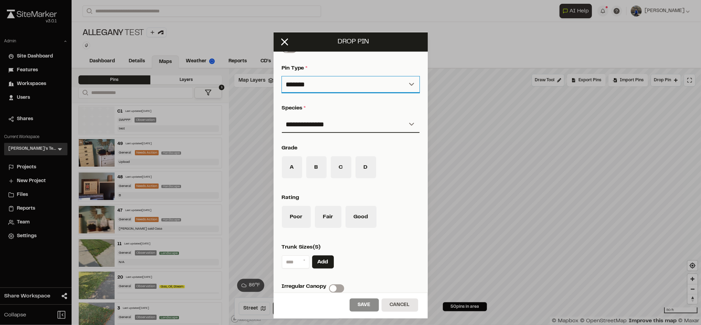
scroll to position [275, 0]
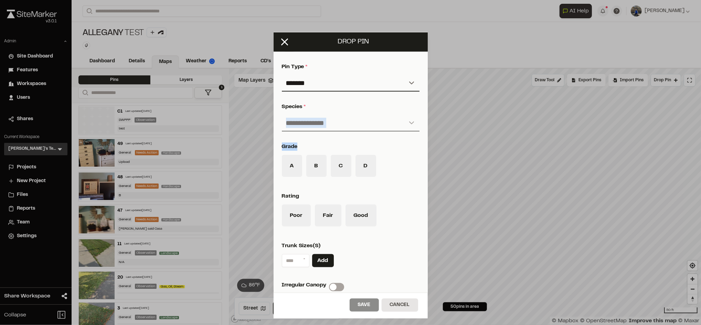
click at [351, 131] on div "**********" at bounding box center [351, 107] width 154 height 488
click at [351, 131] on select "**********" at bounding box center [351, 123] width 138 height 17
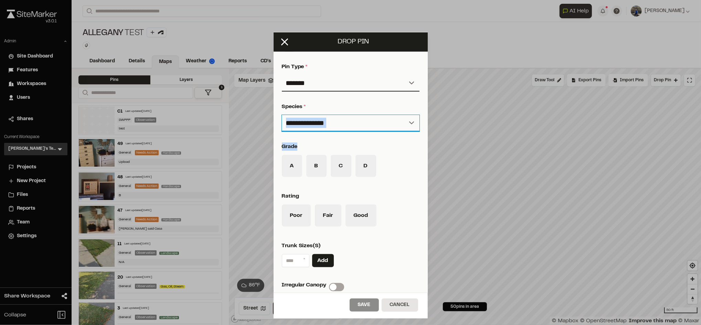
select select "**********"
click at [282, 115] on select "**********" at bounding box center [351, 123] width 138 height 17
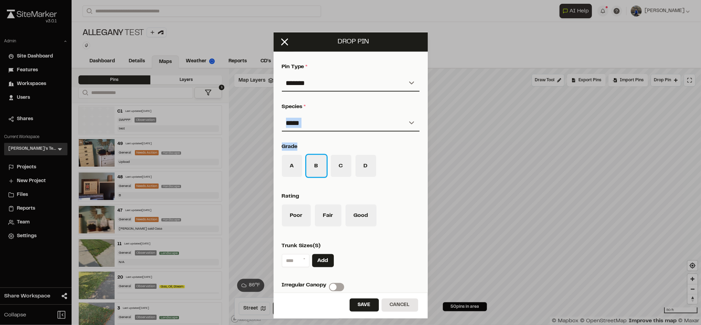
click at [322, 167] on button "B" at bounding box center [316, 166] width 20 height 22
click at [337, 217] on button "Fair" at bounding box center [328, 215] width 27 height 22
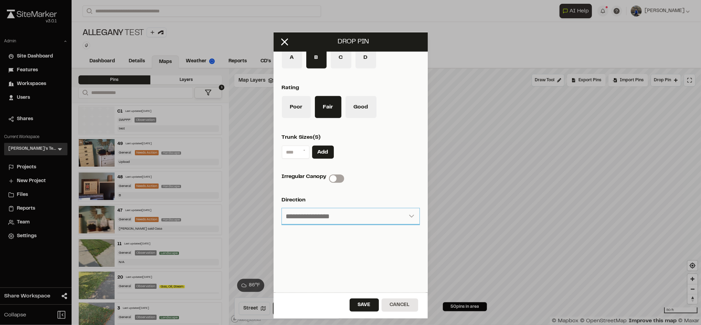
click at [358, 208] on select "**********" at bounding box center [351, 216] width 138 height 17
select select "**********"
click at [282, 208] on select "**********" at bounding box center [351, 216] width 138 height 17
click at [361, 302] on button "Save" at bounding box center [364, 304] width 29 height 13
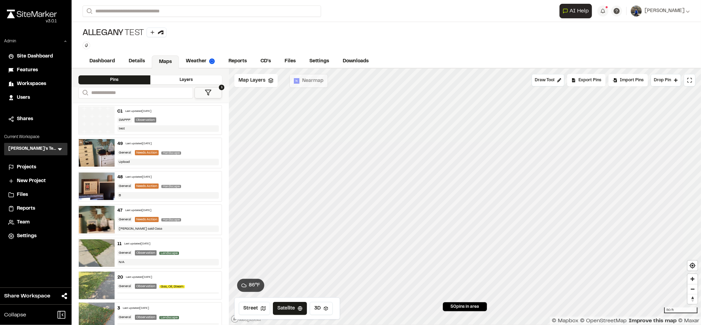
click at [205, 92] on icon at bounding box center [208, 92] width 7 height 7
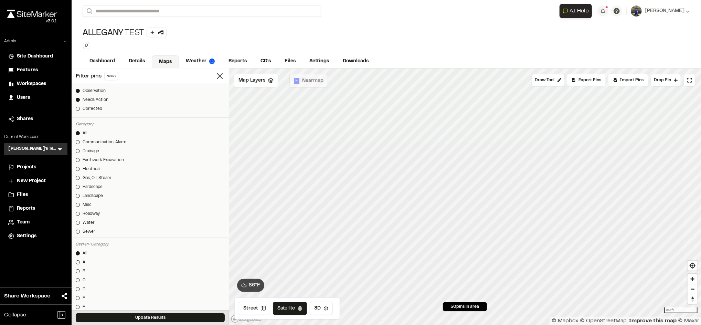
scroll to position [0, 0]
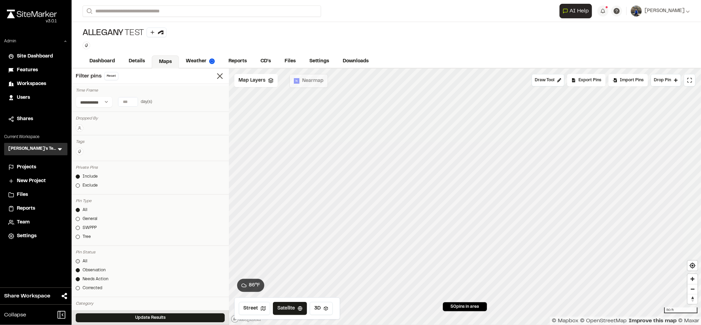
click at [79, 261] on div at bounding box center [78, 261] width 4 height 4
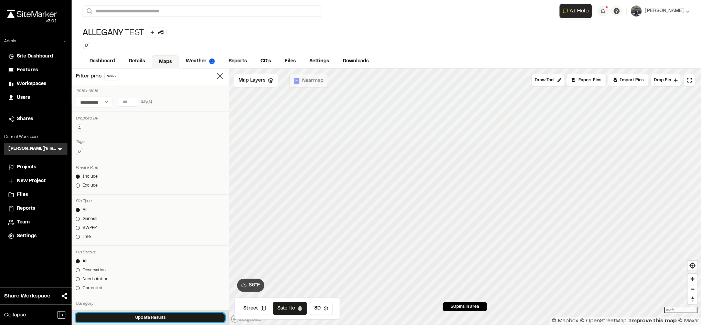
click at [125, 319] on button "Update Results" at bounding box center [150, 317] width 149 height 9
click at [556, 53] on div "Allegany Test Type Enter or comma to add tag." at bounding box center [387, 38] width 630 height 33
click at [566, 80] on div "Draw Tool Export Pins Available Datums Datums Apply Conversion Select Datum Nea…" at bounding box center [614, 80] width 164 height 12
click at [552, 84] on button "Draw Tool" at bounding box center [548, 80] width 33 height 12
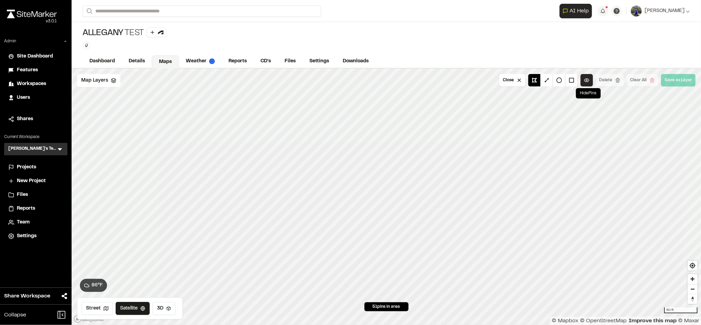
click at [588, 76] on button at bounding box center [587, 80] width 12 height 12
click at [590, 75] on button at bounding box center [587, 80] width 12 height 12
click at [574, 81] on button at bounding box center [572, 80] width 12 height 12
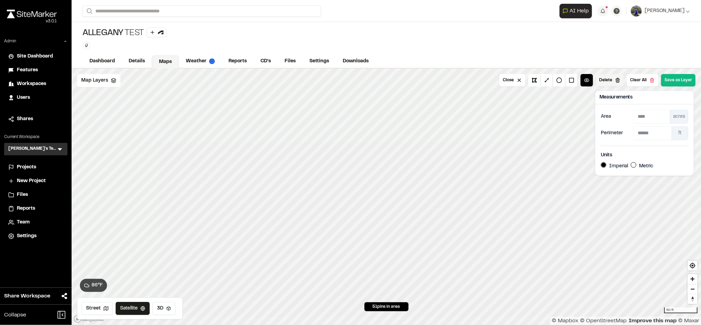
click at [612, 80] on button "Delete" at bounding box center [610, 80] width 28 height 12
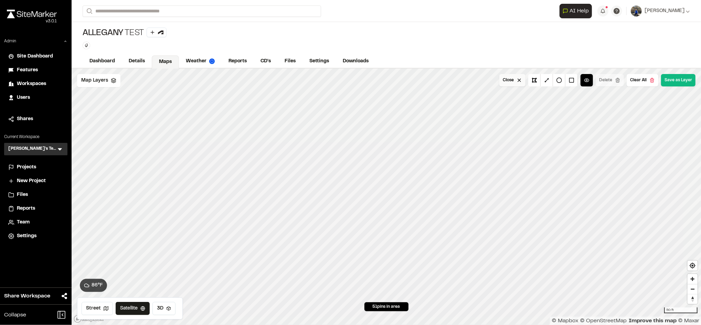
click at [517, 79] on button "Close" at bounding box center [512, 80] width 26 height 12
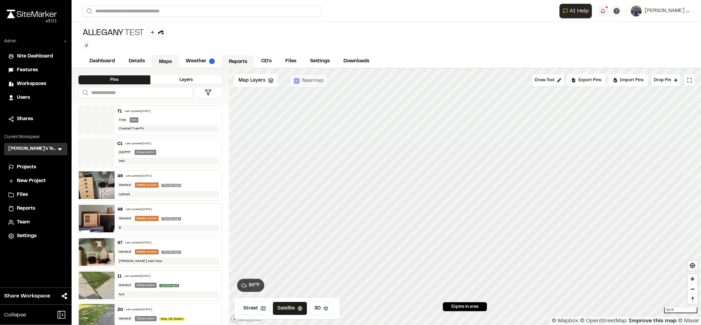
click at [245, 65] on link "Reports" at bounding box center [238, 61] width 33 height 13
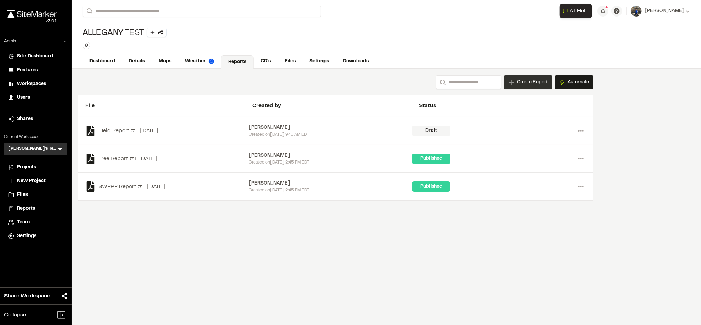
click at [518, 86] on span "Create Report" at bounding box center [532, 82] width 31 height 8
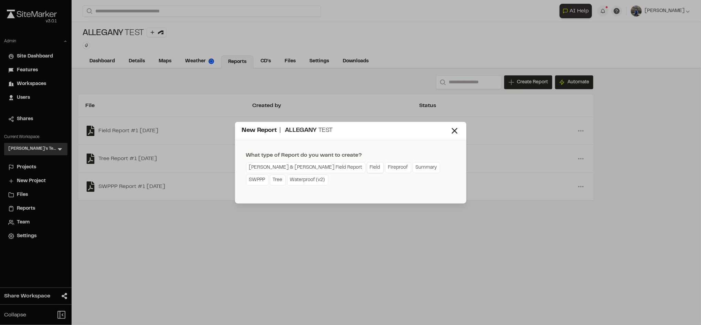
click at [367, 168] on link "Field" at bounding box center [375, 167] width 17 height 11
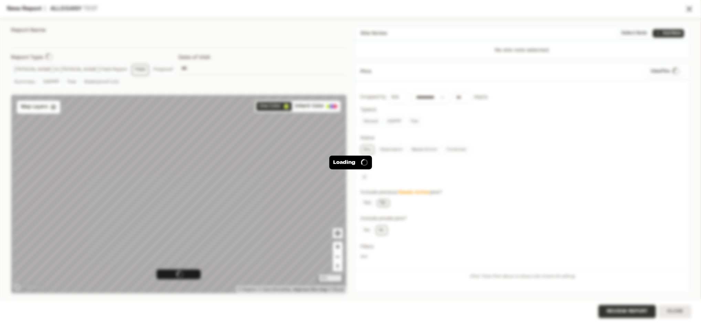
type input "**********"
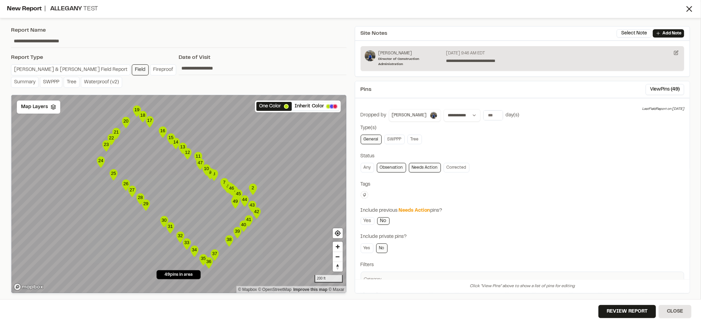
click at [197, 156] on text "11" at bounding box center [198, 156] width 5 height 5
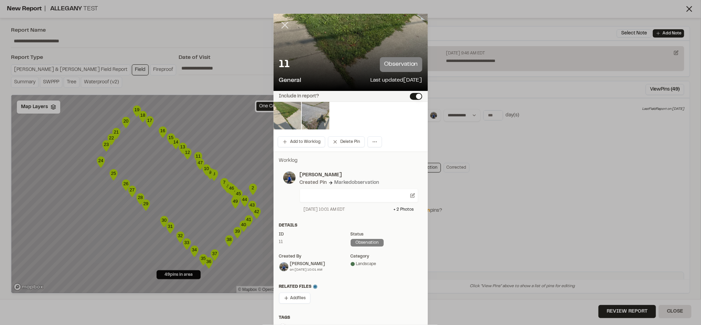
click at [283, 26] on icon at bounding box center [285, 25] width 12 height 12
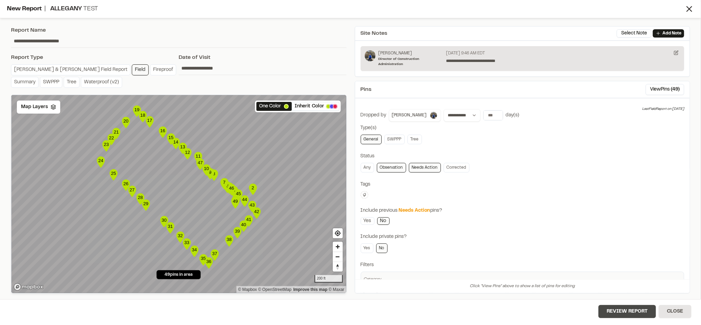
click at [618, 310] on button "Review Report" at bounding box center [627, 311] width 57 height 13
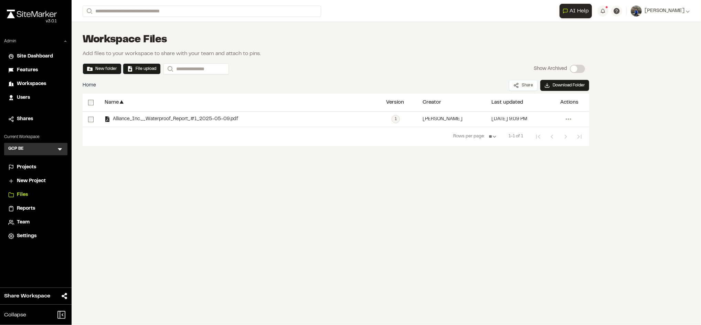
click at [42, 82] on span "Workspaces" at bounding box center [31, 84] width 29 height 8
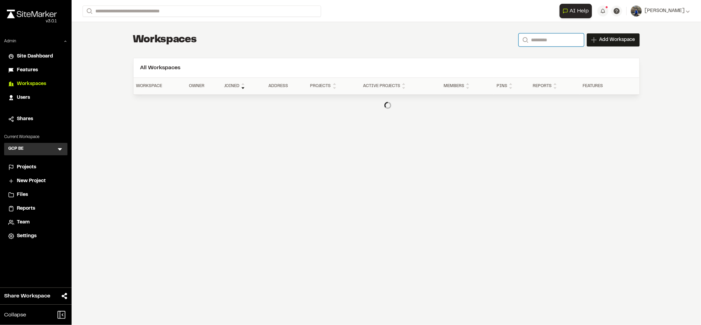
click at [537, 46] on input "Search" at bounding box center [551, 39] width 65 height 13
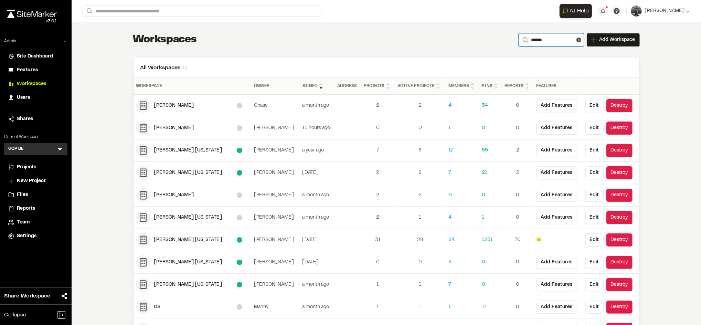
type input "******"
click at [167, 129] on div "[PERSON_NAME]" at bounding box center [195, 128] width 83 height 8
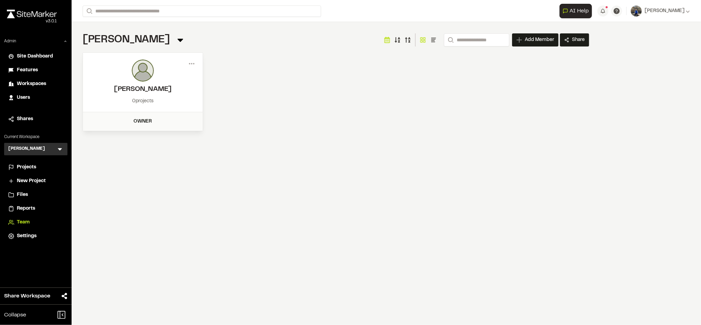
click at [27, 170] on span "Projects" at bounding box center [26, 168] width 19 height 8
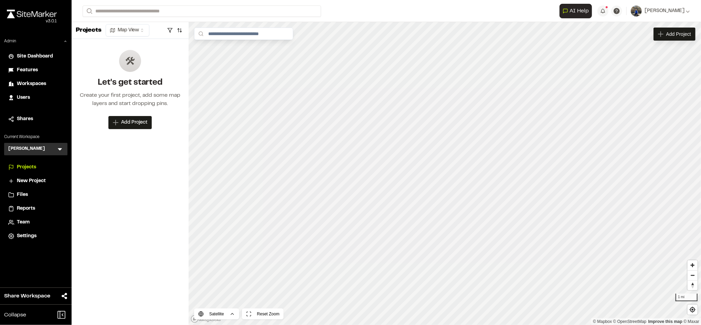
click at [33, 85] on span "Workspaces" at bounding box center [31, 84] width 29 height 8
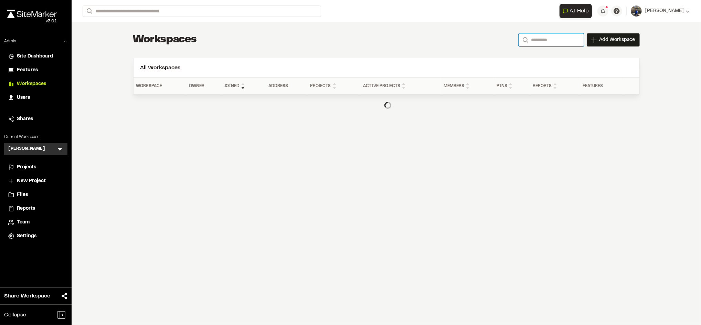
click at [536, 43] on input "Search" at bounding box center [551, 39] width 65 height 13
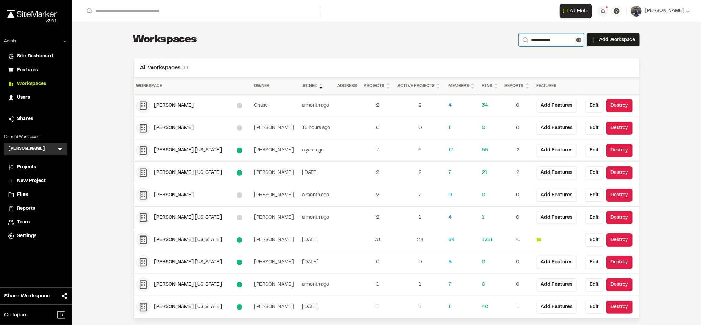
type input "**********"
click at [434, 44] on div "**********" at bounding box center [386, 40] width 507 height 14
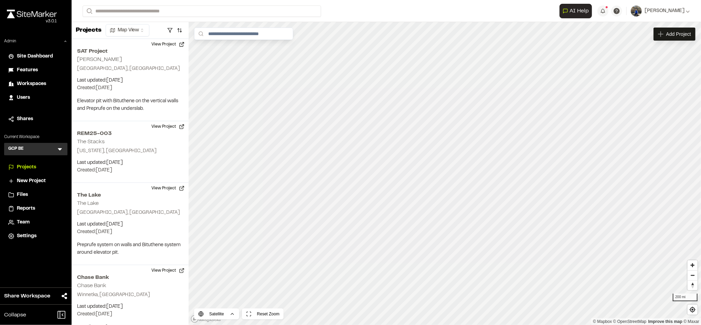
click at [31, 194] on div "Files" at bounding box center [40, 195] width 46 height 8
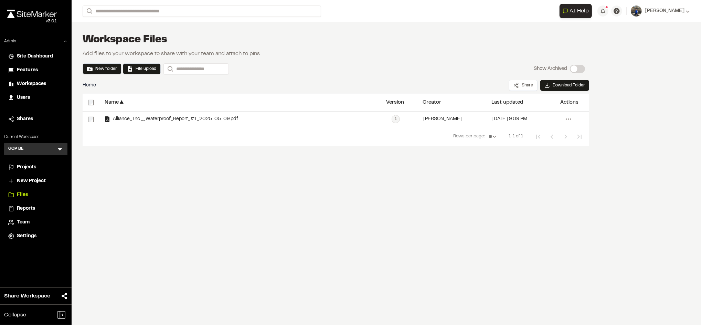
click at [36, 168] on span "Projects" at bounding box center [26, 168] width 19 height 8
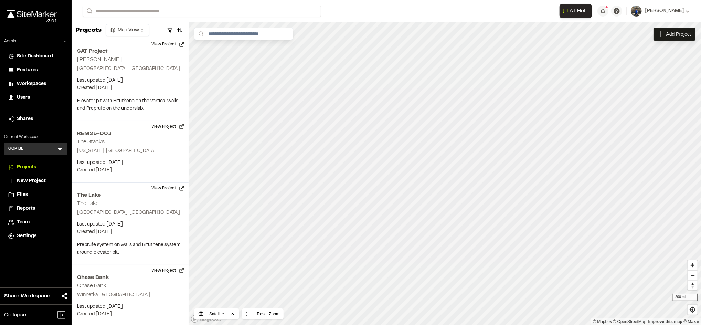
click at [364, 9] on form "Search" at bounding box center [321, 11] width 477 height 11
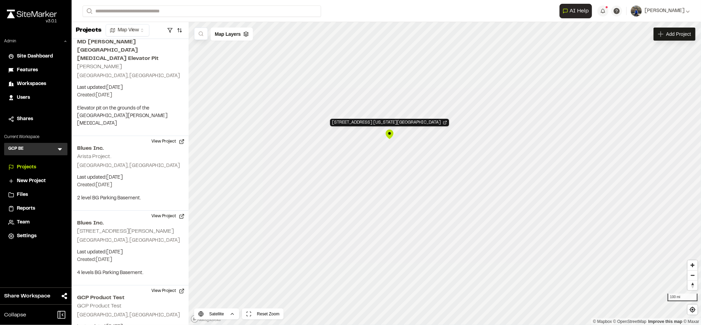
scroll to position [11128, 0]
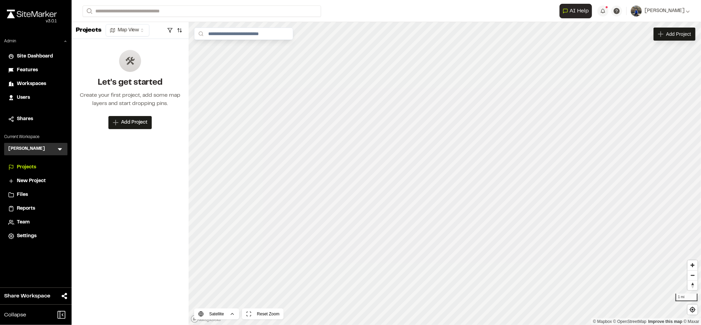
click at [26, 223] on span "Team" at bounding box center [23, 223] width 13 height 8
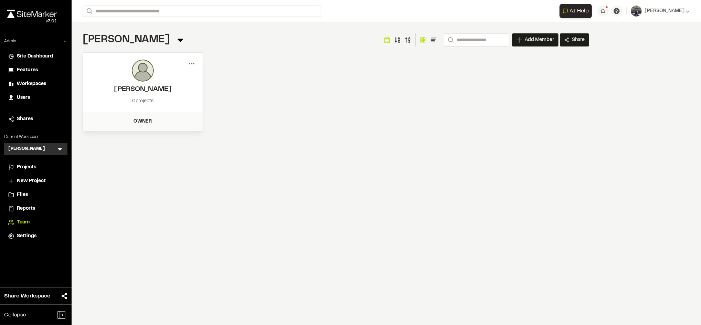
click at [194, 63] on icon at bounding box center [191, 63] width 11 height 11
click at [182, 75] on div "View" at bounding box center [167, 78] width 60 height 10
click at [509, 105] on div "Menu View Edit Permissions Kyle Marquez kyle.marquez@kimley-horn.com (520) 440-…" at bounding box center [336, 91] width 507 height 79
click at [23, 166] on span "Projects" at bounding box center [26, 168] width 19 height 8
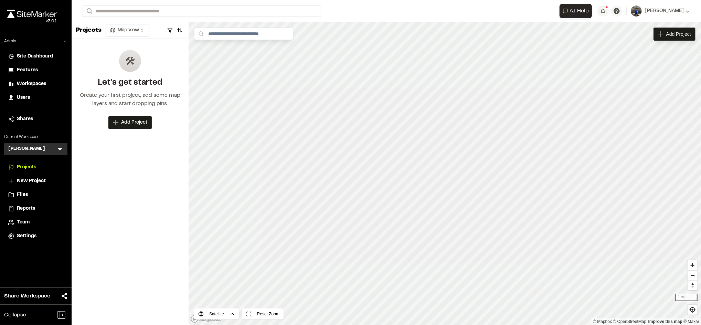
click at [27, 220] on span "Team" at bounding box center [23, 223] width 13 height 8
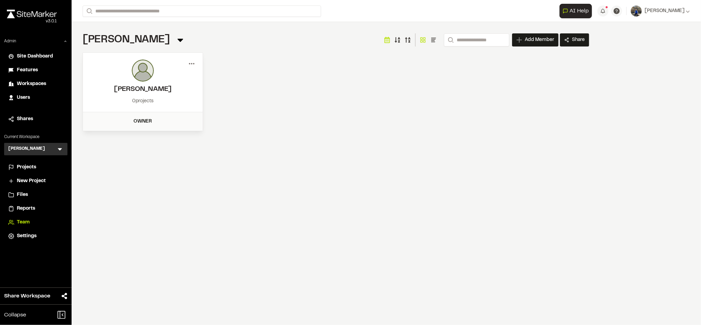
click at [191, 64] on circle at bounding box center [191, 63] width 1 height 1
click at [164, 77] on div "View" at bounding box center [167, 78] width 60 height 10
click at [551, 186] on div "**********" at bounding box center [387, 162] width 630 height 325
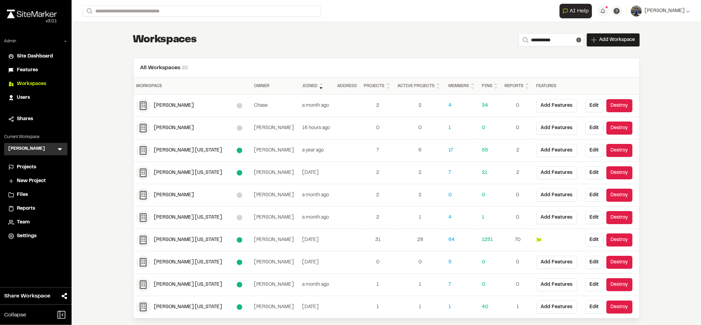
scroll to position [4, 0]
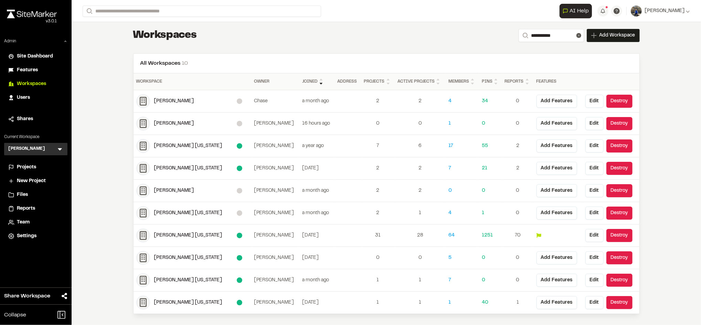
click at [32, 100] on div "Users" at bounding box center [40, 98] width 46 height 8
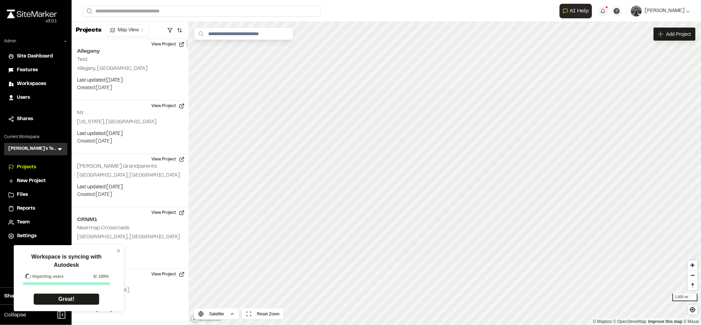
click at [29, 97] on span "Users" at bounding box center [23, 98] width 13 height 8
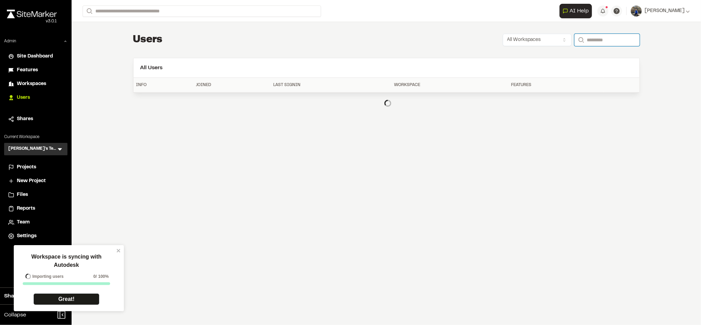
click at [609, 37] on input "Search" at bounding box center [606, 40] width 65 height 12
click at [602, 40] on input "******" at bounding box center [606, 40] width 65 height 12
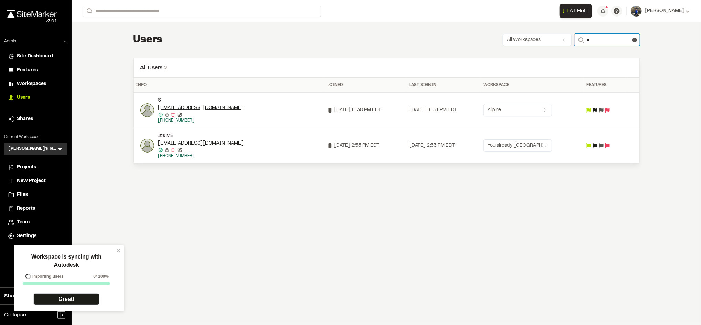
type input "**********"
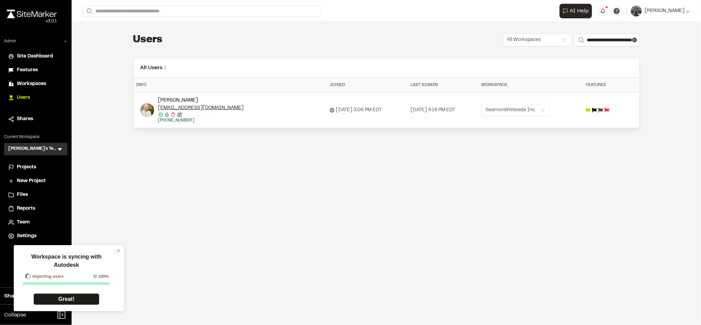
click at [144, 113] on img at bounding box center [147, 110] width 14 height 14
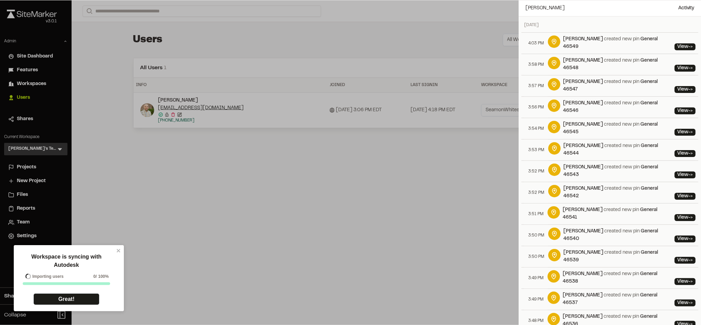
click at [173, 183] on div at bounding box center [350, 162] width 701 height 325
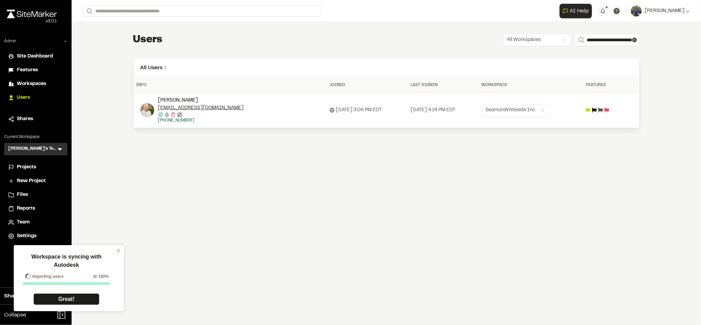
click at [140, 114] on div at bounding box center [147, 110] width 14 height 14
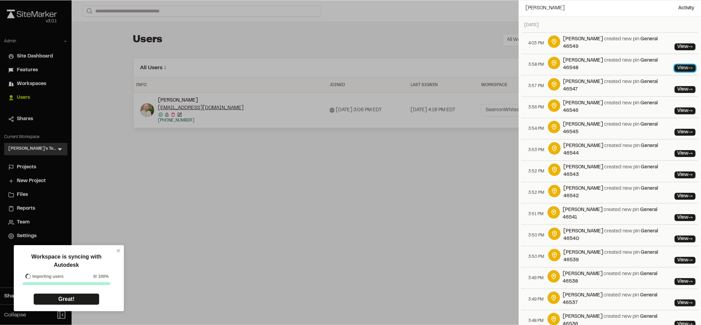
click at [688, 66] on span "->" at bounding box center [690, 68] width 4 height 4
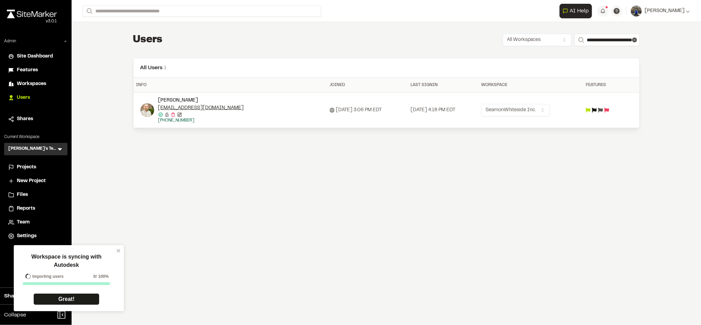
click at [416, 199] on div at bounding box center [350, 162] width 701 height 325
click at [604, 113] on td at bounding box center [604, 110] width 43 height 35
click at [603, 111] on div at bounding box center [604, 110] width 37 height 5
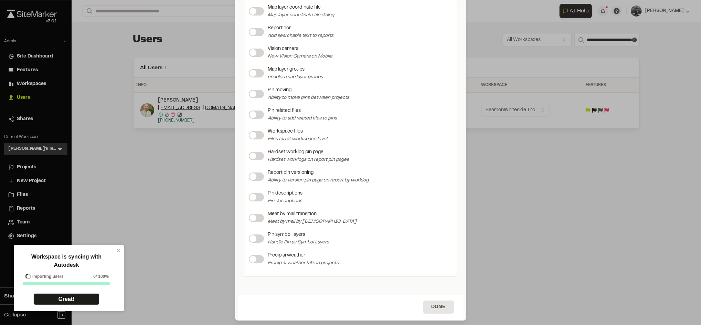
scroll to position [812, 0]
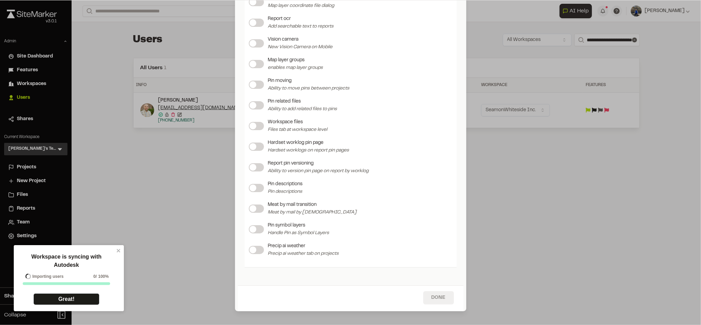
click at [435, 298] on button "Done" at bounding box center [438, 297] width 31 height 13
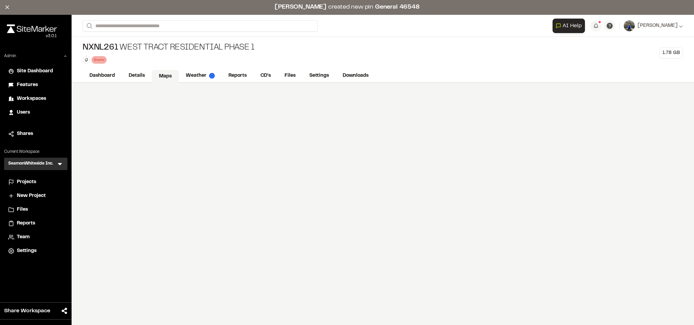
click at [162, 73] on link "Maps" at bounding box center [165, 76] width 27 height 13
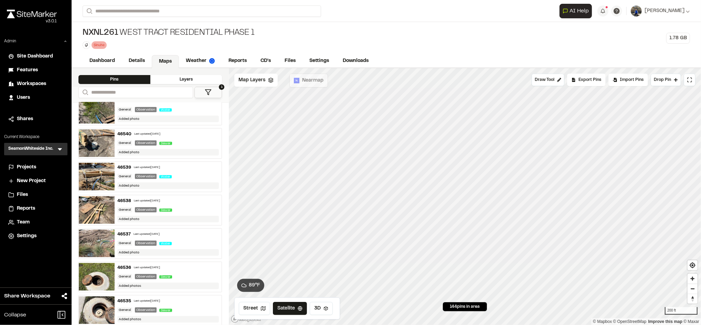
scroll to position [278, 0]
click at [185, 175] on div "General Observation Water" at bounding box center [168, 176] width 102 height 6
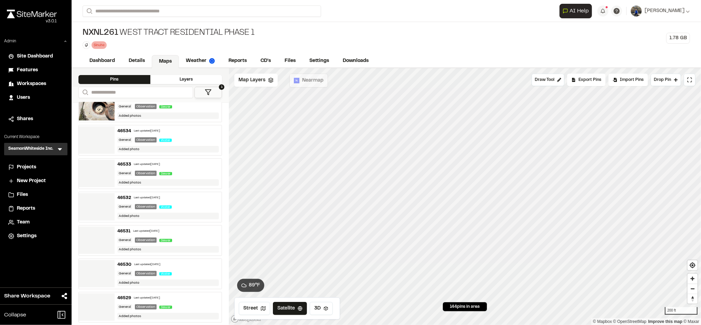
scroll to position [481, 0]
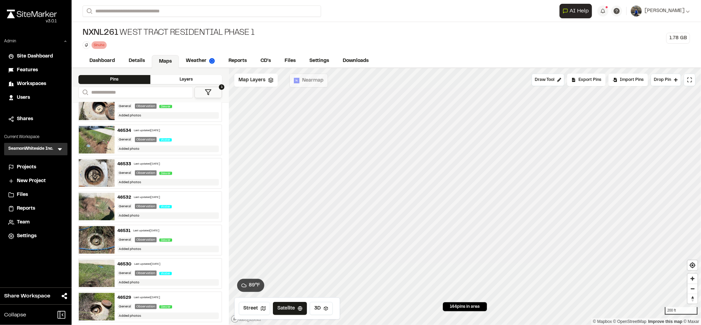
click at [185, 234] on div "46531 Last updated [DATE]" at bounding box center [168, 231] width 102 height 6
